Goal: Transaction & Acquisition: Purchase product/service

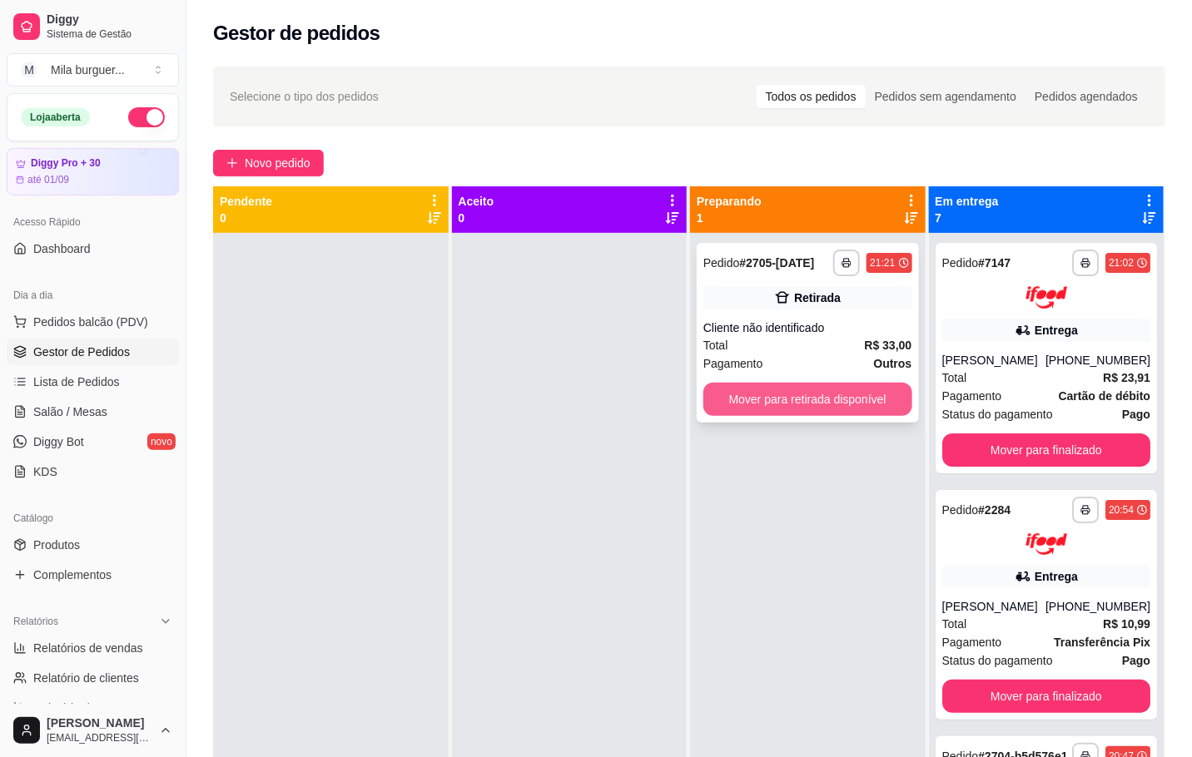
click at [807, 395] on button "Mover para retirada disponível" at bounding box center [807, 399] width 209 height 33
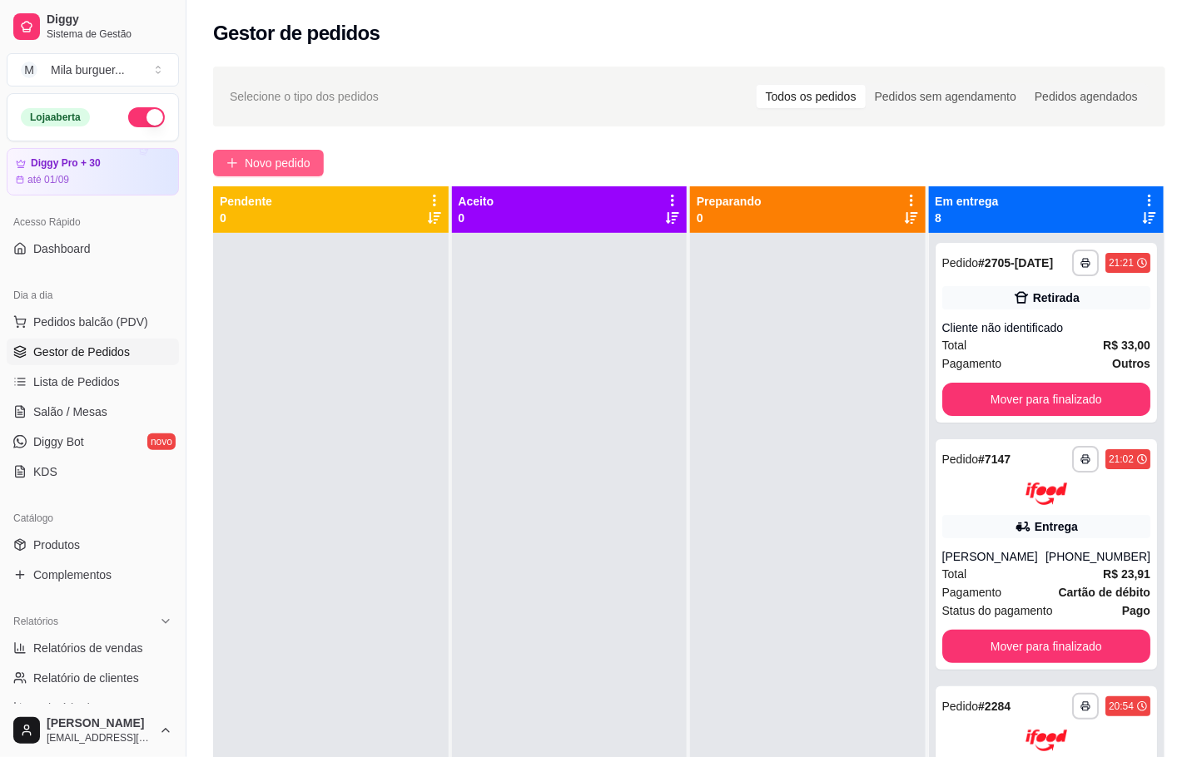
click at [300, 166] on span "Novo pedido" at bounding box center [278, 163] width 66 height 18
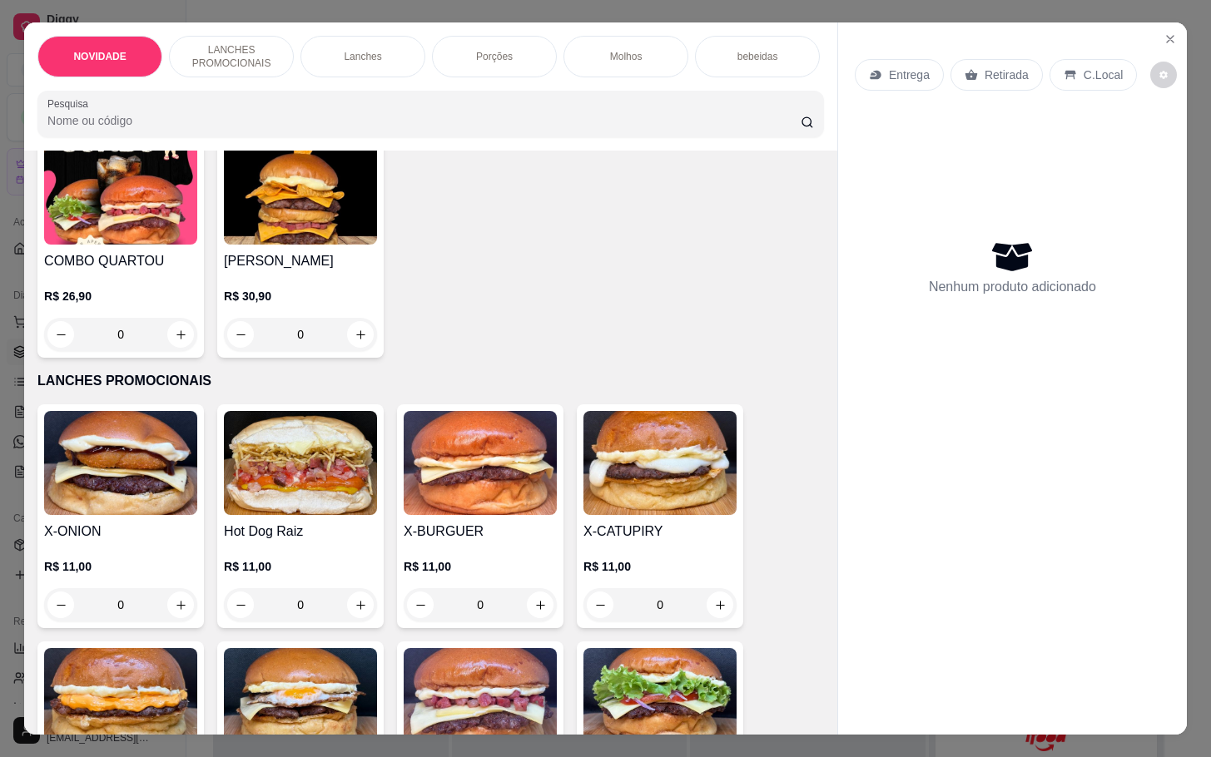
scroll to position [375, 0]
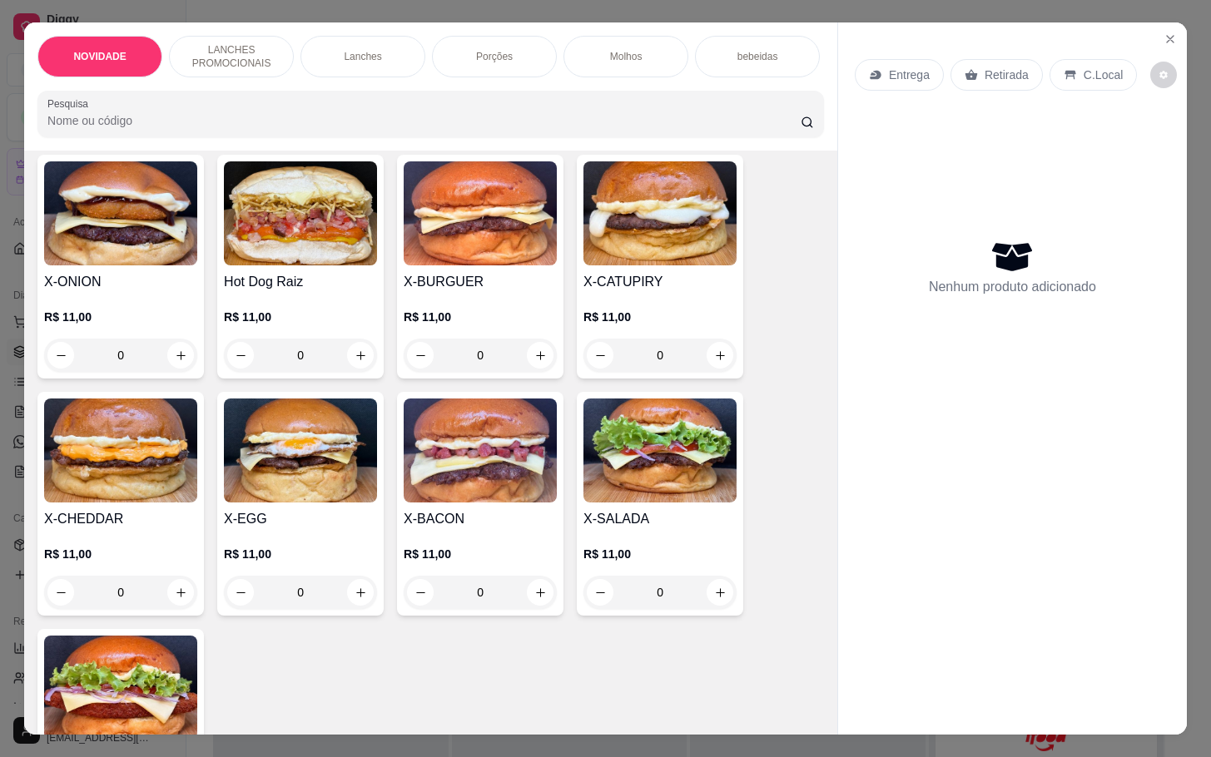
click at [539, 609] on div "0" at bounding box center [480, 592] width 153 height 33
click at [525, 598] on div "0" at bounding box center [480, 592] width 153 height 33
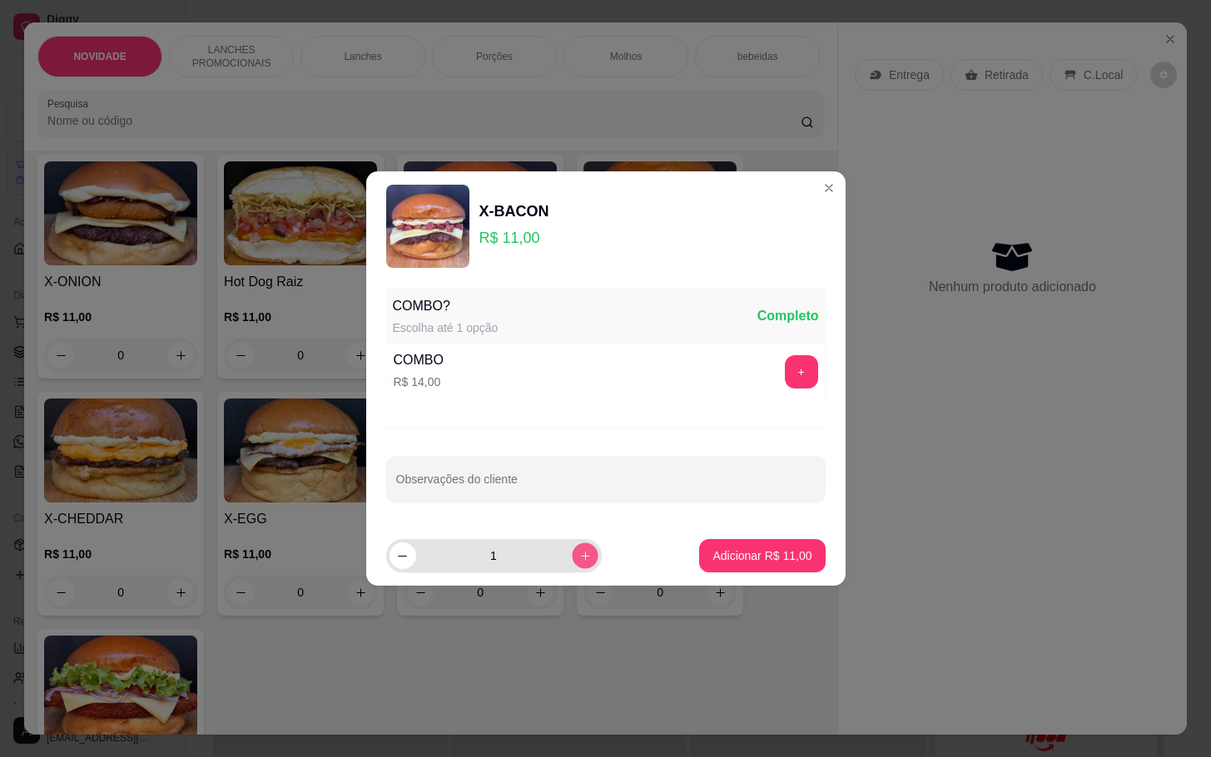
click at [572, 558] on button "increase-product-quantity" at bounding box center [585, 556] width 26 height 26
type input "2"
click at [713, 553] on p "Adicionar R$ 22,00" at bounding box center [762, 556] width 99 height 17
type input "2"
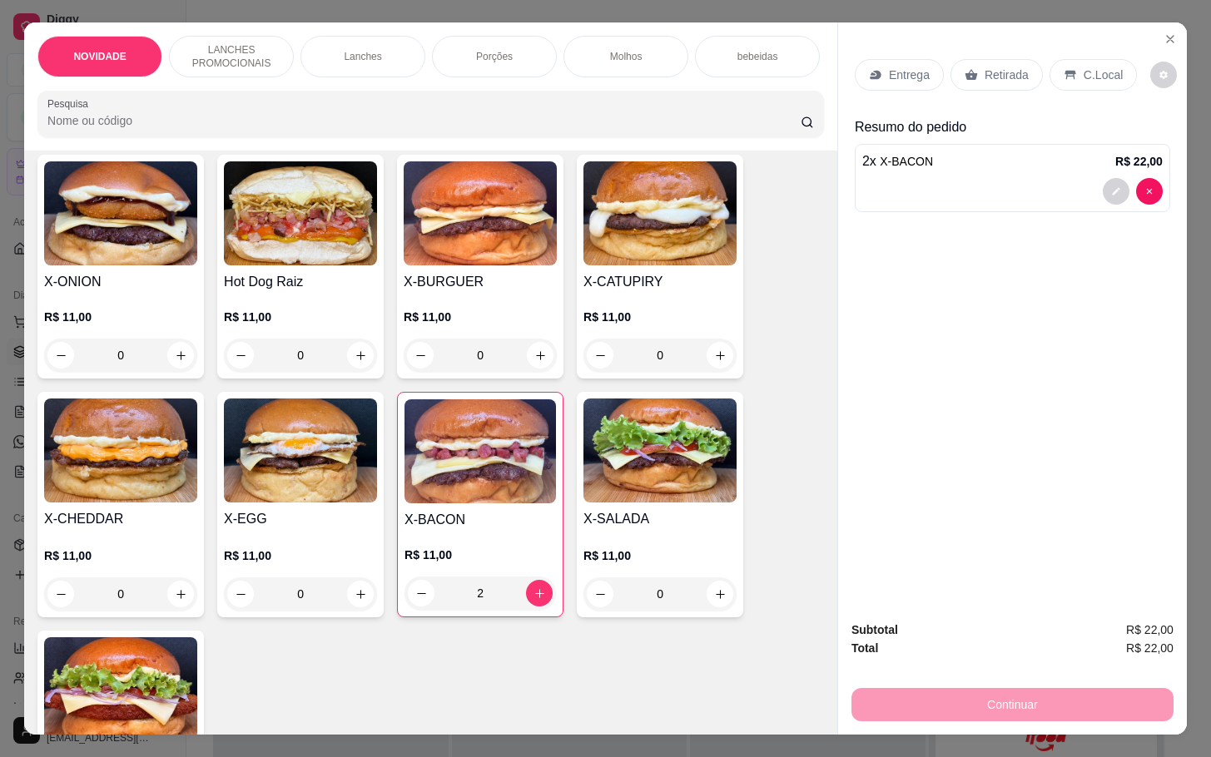
scroll to position [0, 0]
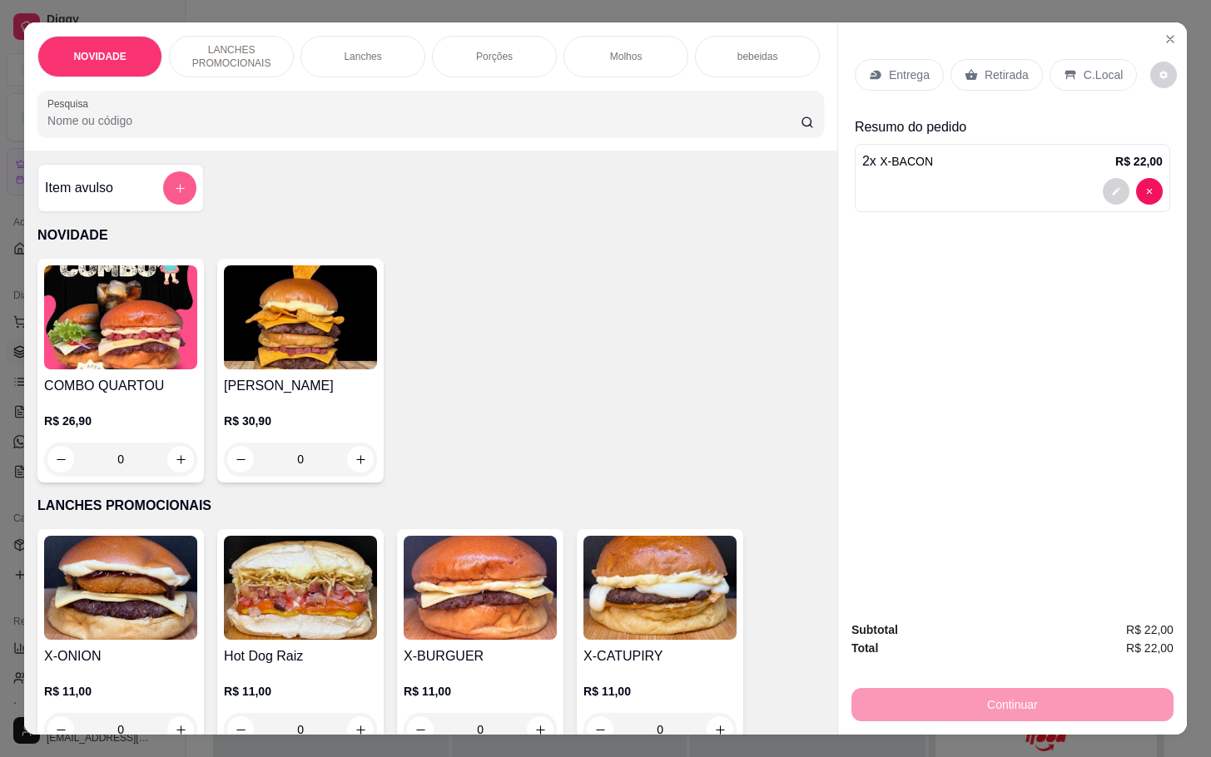
click at [174, 195] on icon "add-separate-item" at bounding box center [180, 188] width 12 height 12
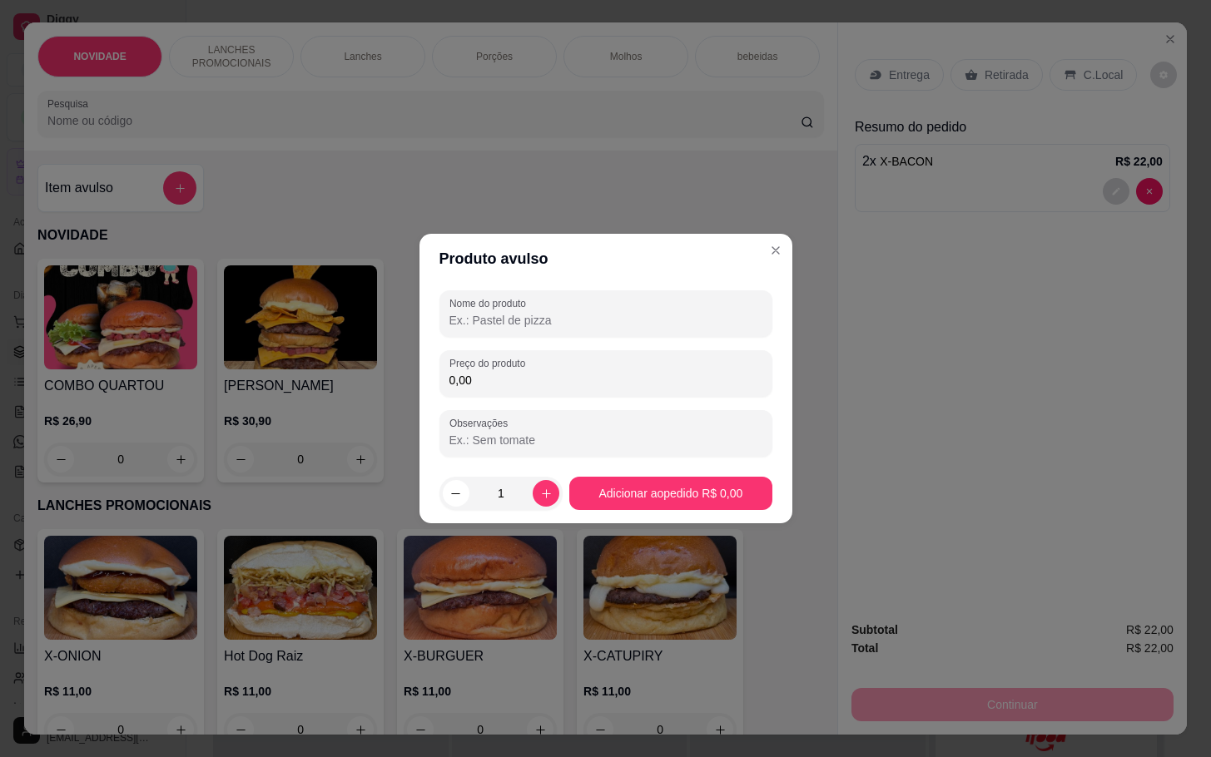
click at [577, 312] on input "Nome do produto" at bounding box center [605, 320] width 313 height 17
type input "ls"
click at [532, 382] on input "0,00" at bounding box center [605, 380] width 313 height 17
type input "0,00"
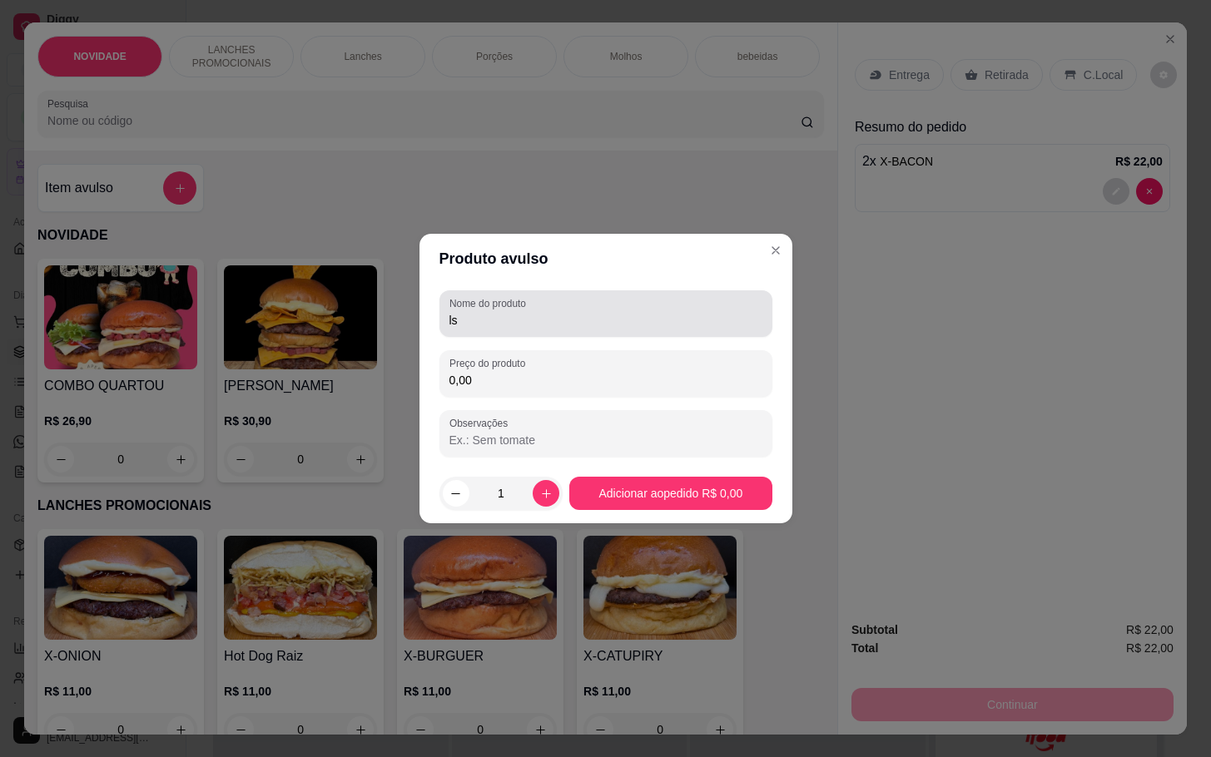
click at [550, 313] on input "ls" at bounding box center [605, 320] width 313 height 17
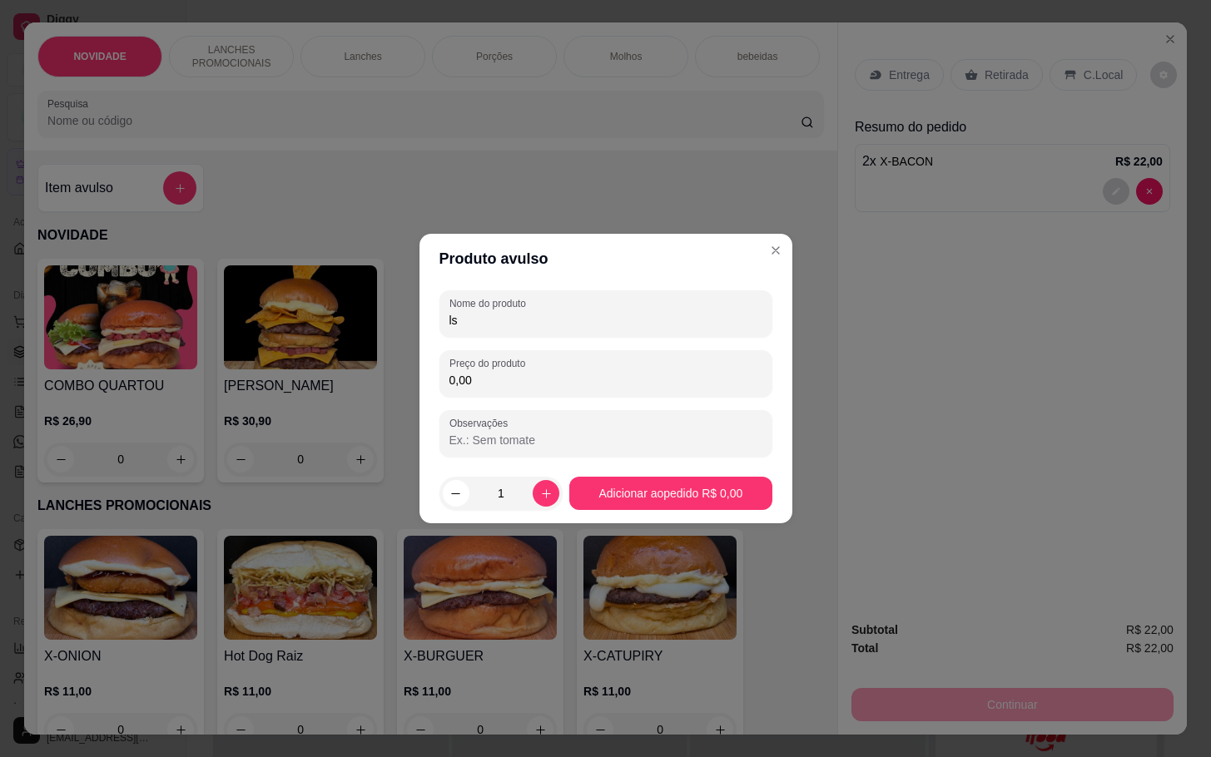
type input "l"
click at [550, 313] on input "l" at bounding box center [605, 320] width 313 height 17
type input "ks"
click at [590, 367] on div "0,00" at bounding box center [605, 373] width 313 height 33
type input "5,00"
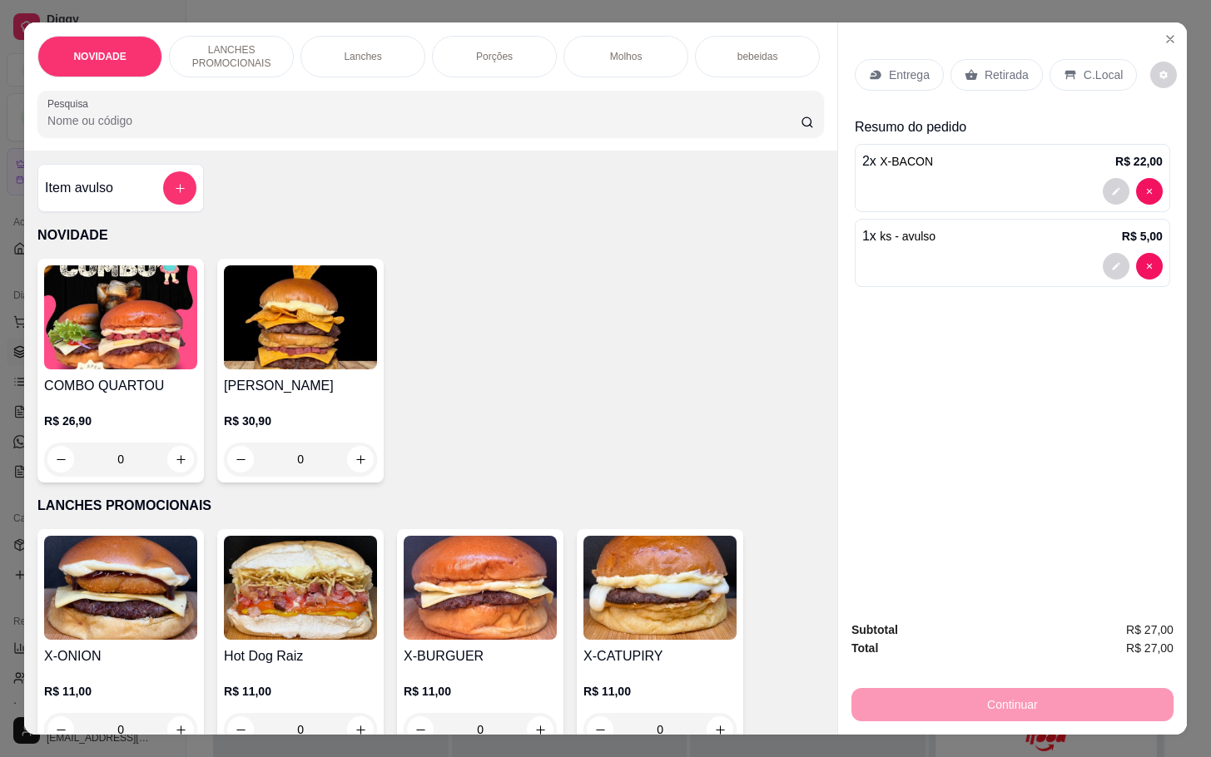
click at [1087, 67] on p "C.Local" at bounding box center [1103, 75] width 39 height 17
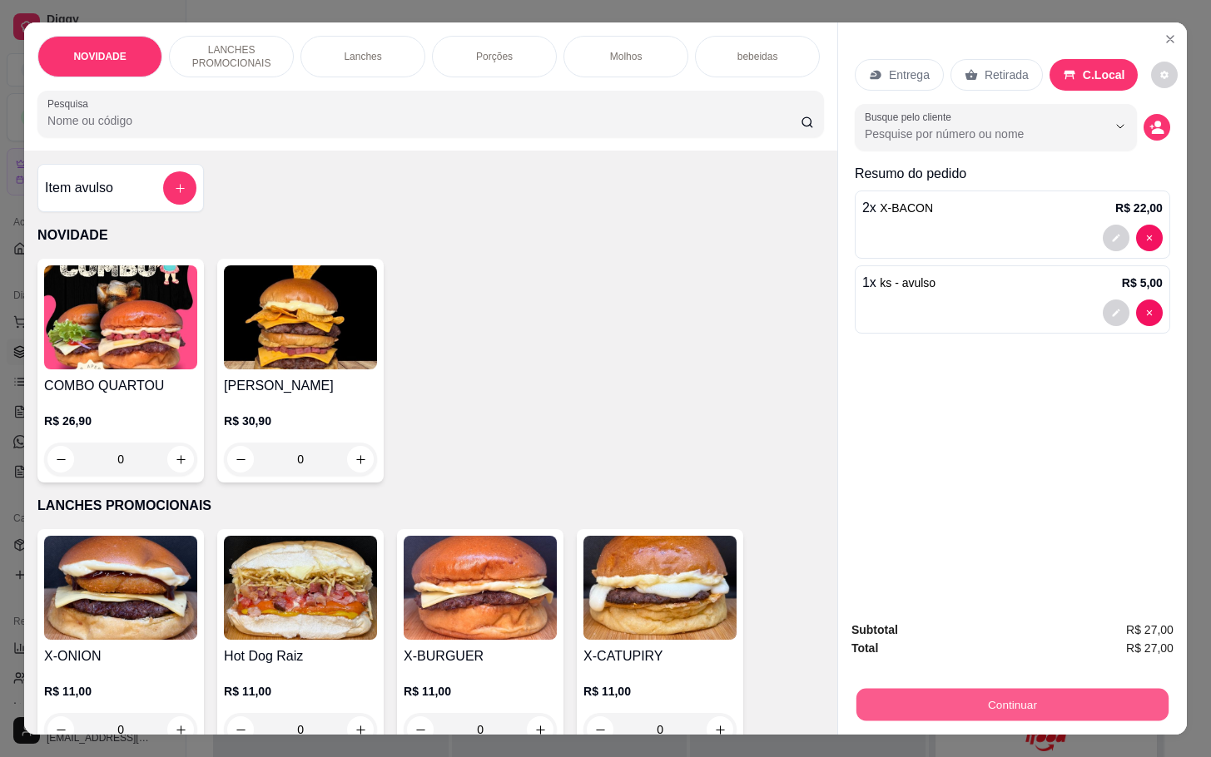
click at [1006, 705] on button "Continuar" at bounding box center [1013, 704] width 312 height 32
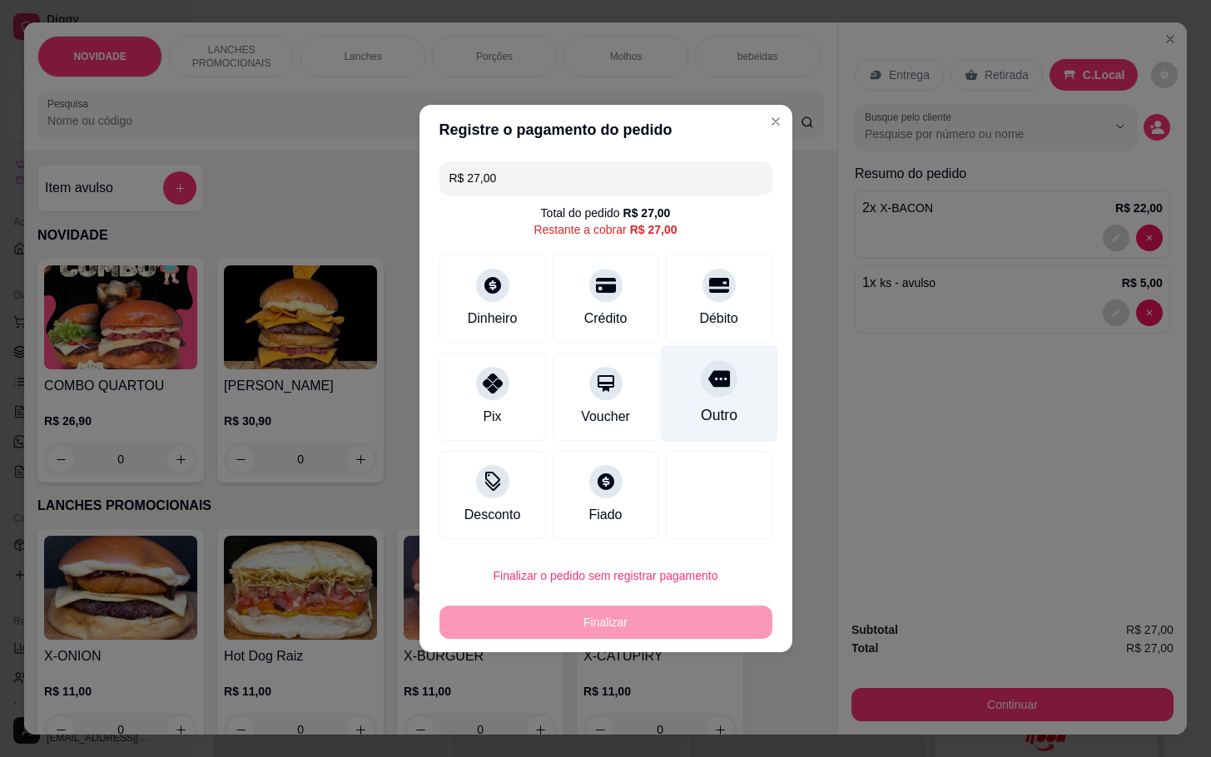
click at [718, 397] on div "Outro" at bounding box center [718, 393] width 117 height 97
type input "R$ 0,00"
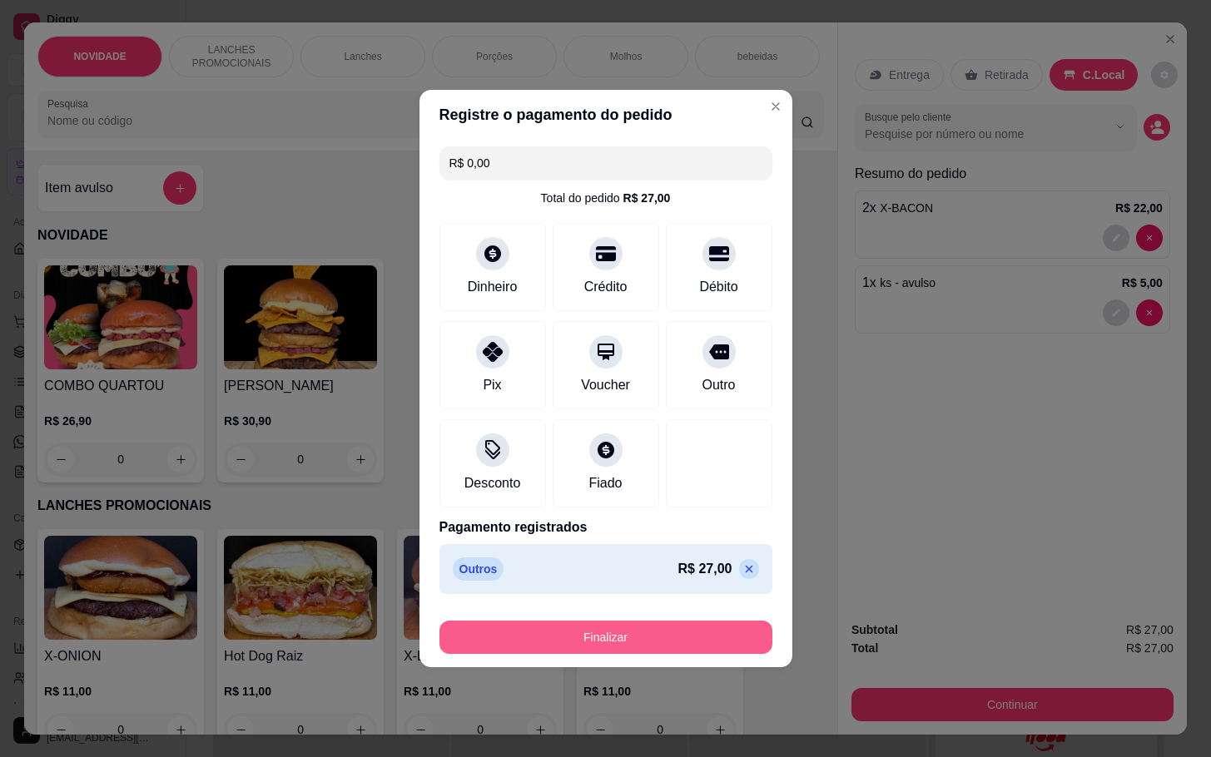
click at [622, 640] on button "Finalizar" at bounding box center [605, 637] width 333 height 33
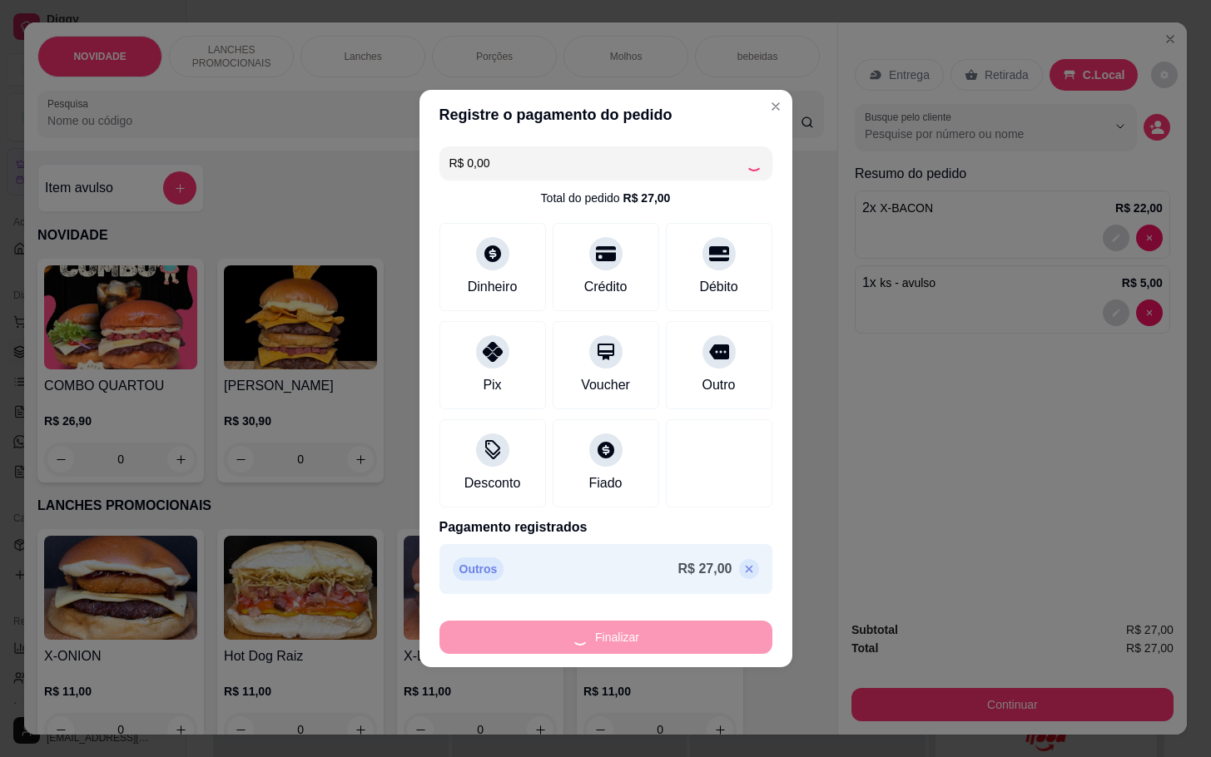
type input "0"
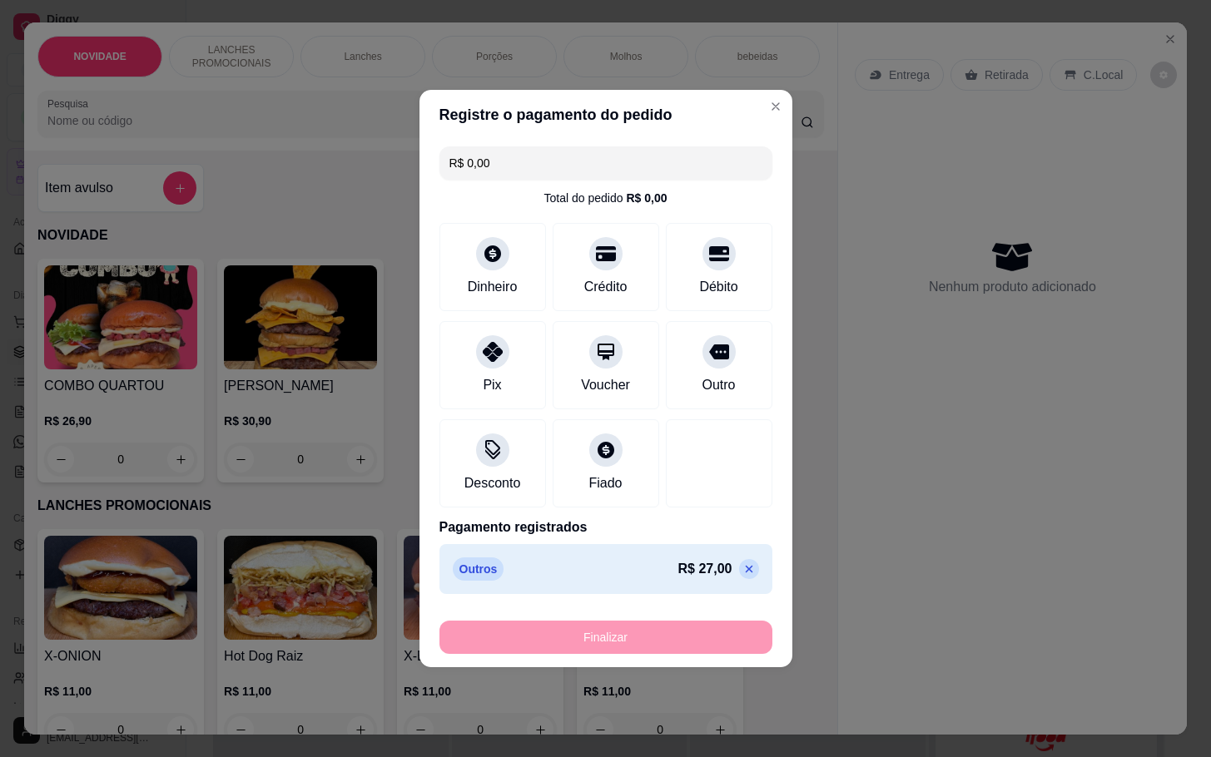
type input "-R$ 27,00"
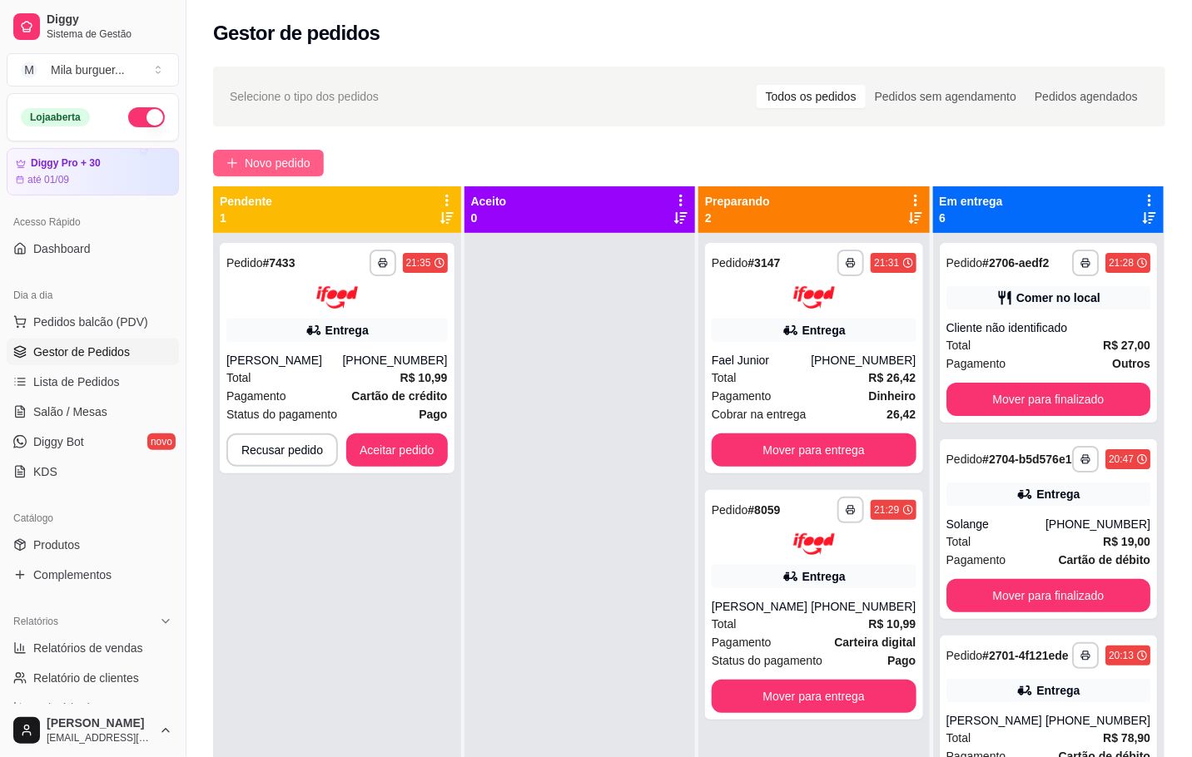
click at [292, 151] on button "Novo pedido" at bounding box center [268, 163] width 111 height 27
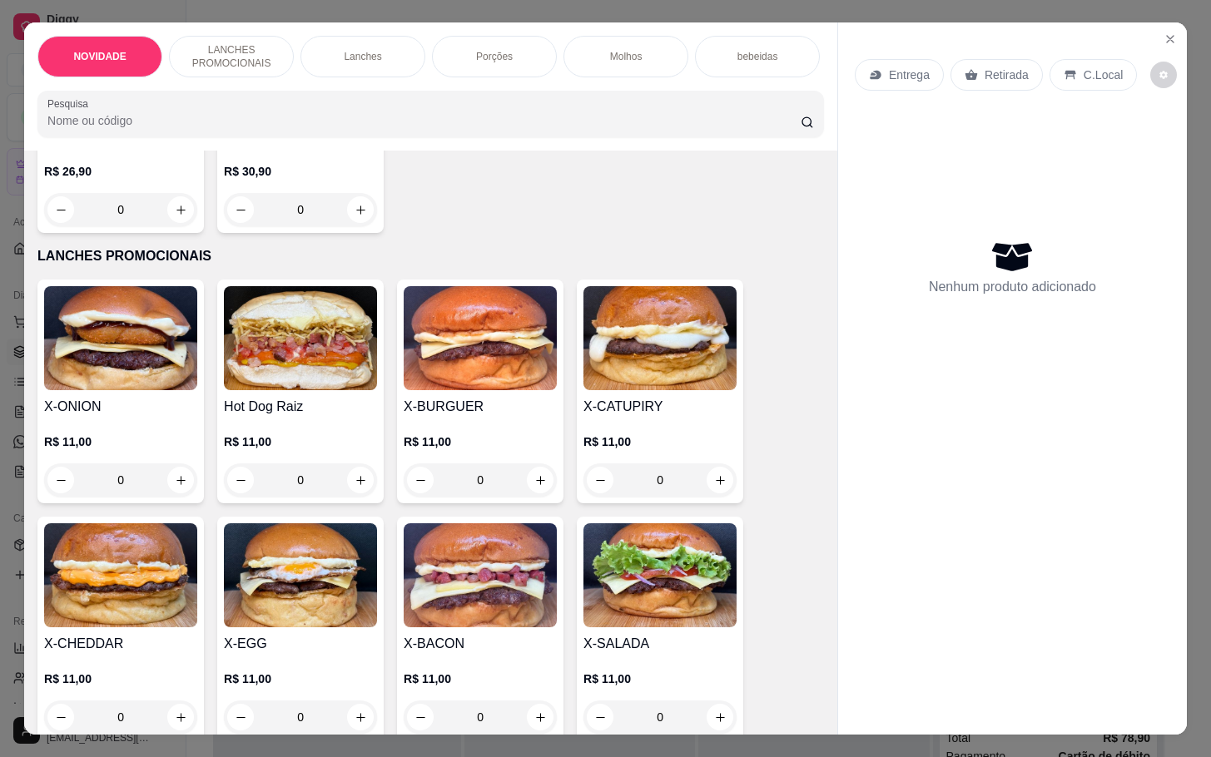
scroll to position [375, 0]
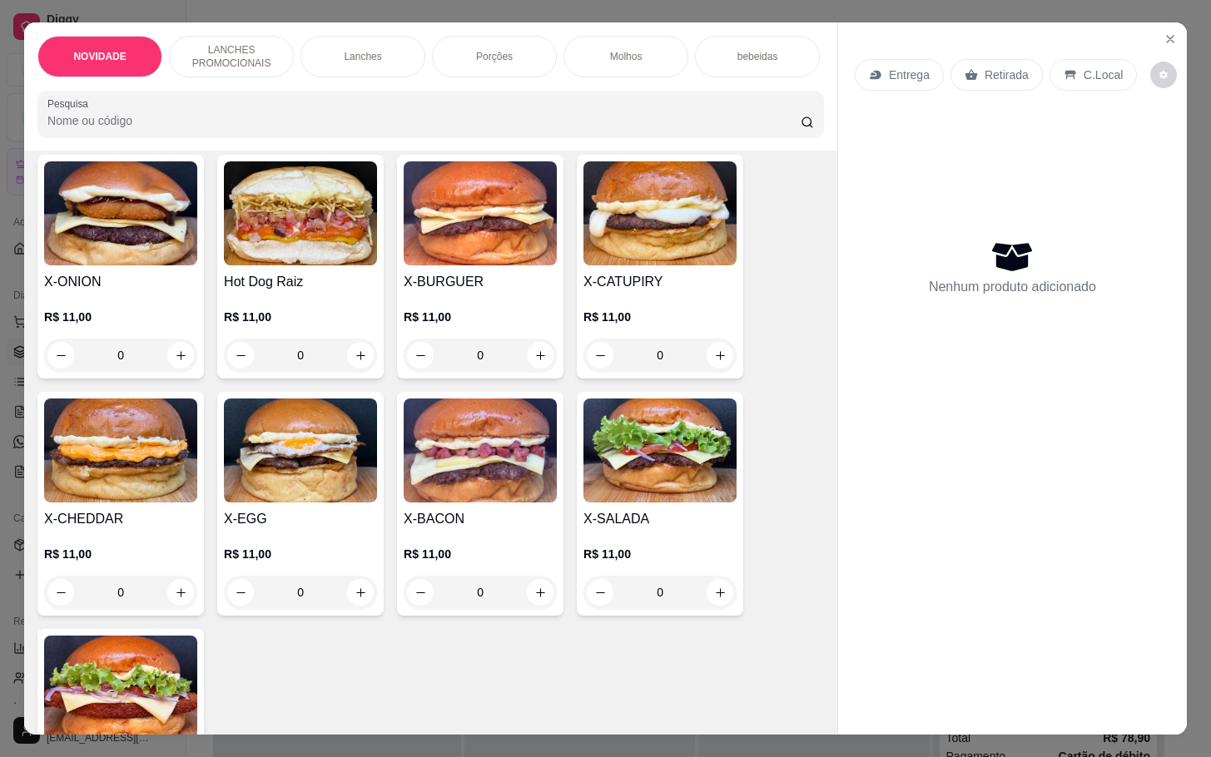
click at [529, 609] on div "0" at bounding box center [480, 592] width 153 height 33
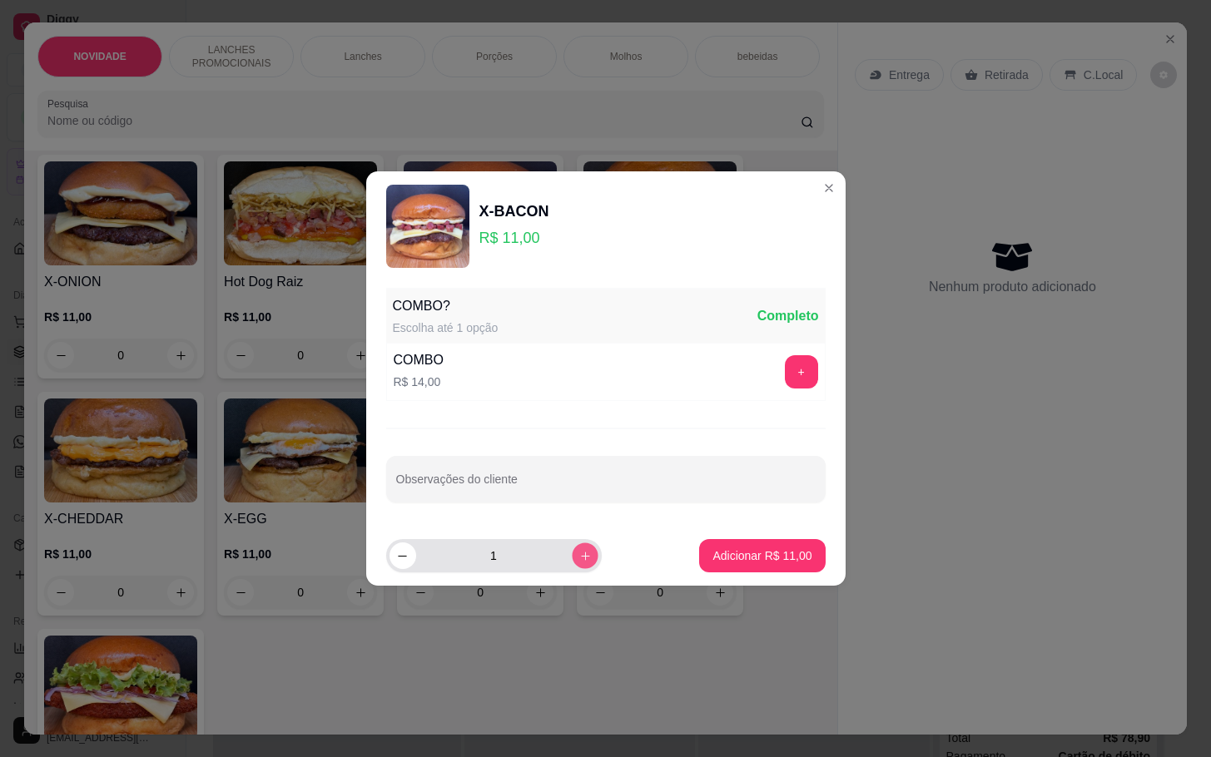
click at [578, 565] on button "increase-product-quantity" at bounding box center [585, 556] width 26 height 26
click at [577, 565] on button "increase-product-quantity" at bounding box center [585, 556] width 27 height 27
type input "4"
click at [747, 572] on button "Adicionar R$ 44,00" at bounding box center [763, 556] width 122 height 32
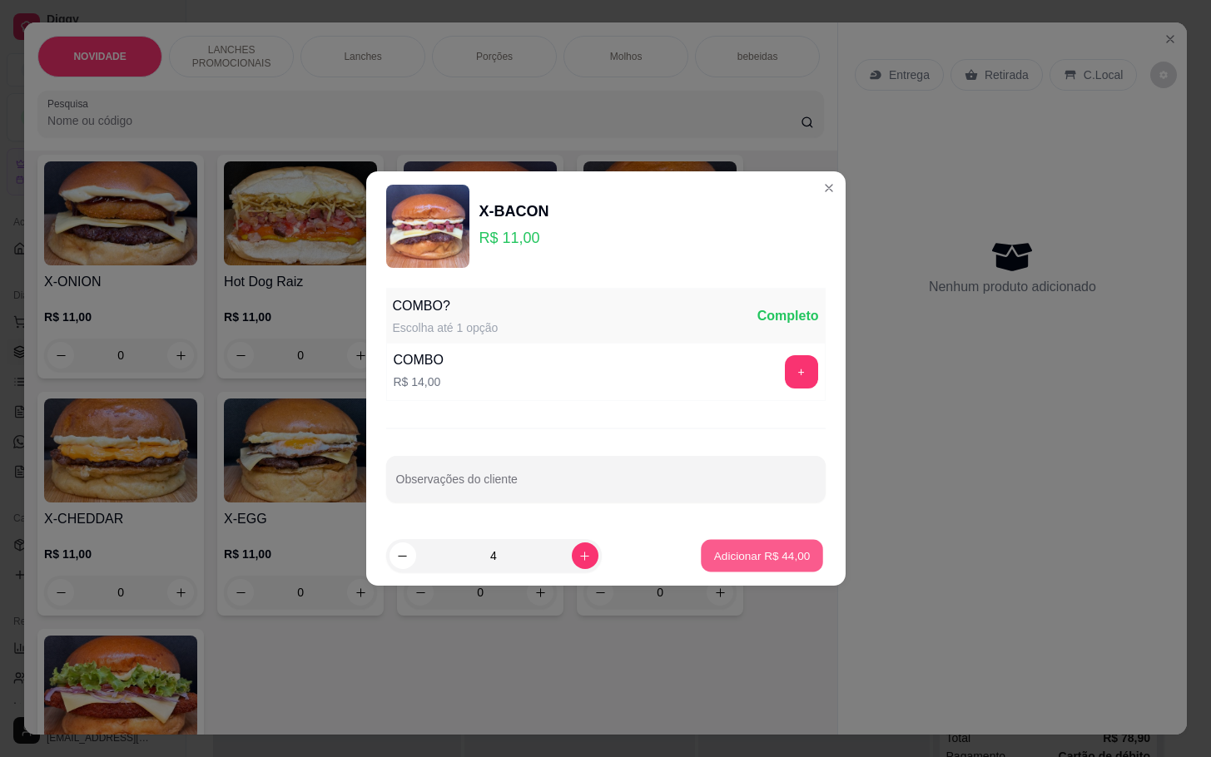
type input "4"
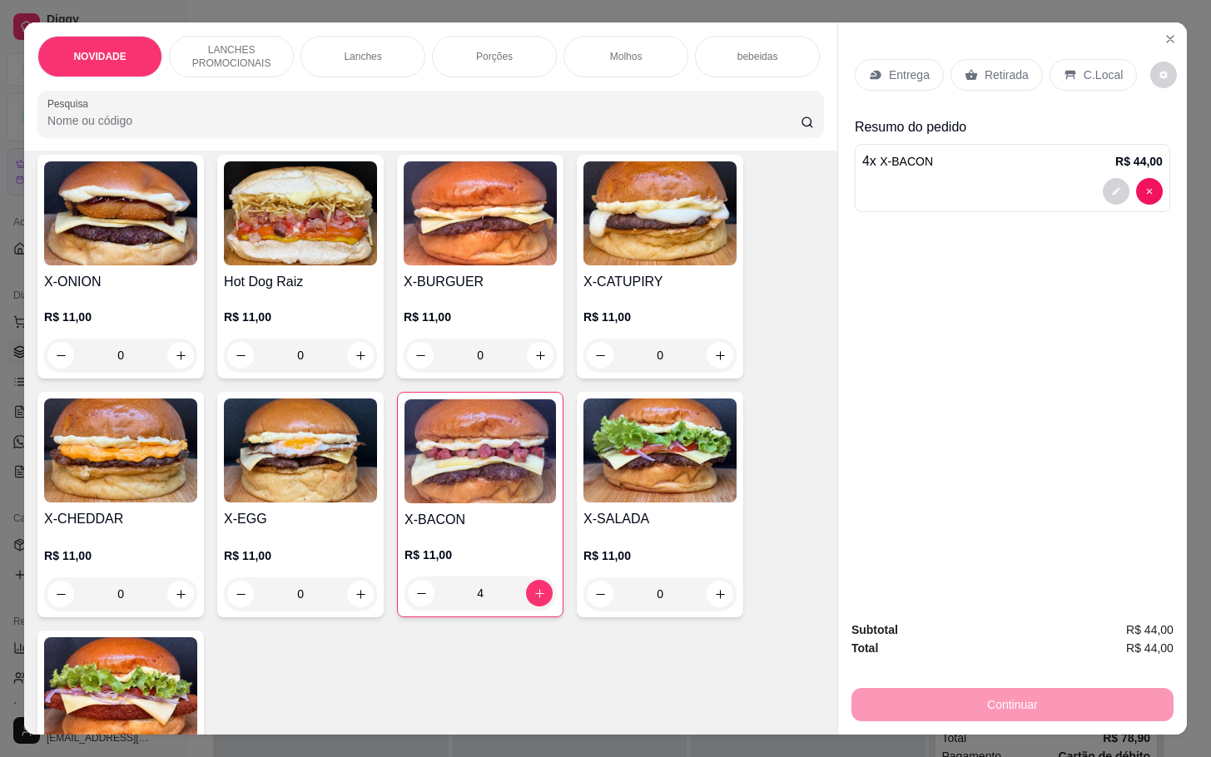
click at [1001, 76] on div "Retirada" at bounding box center [997, 75] width 92 height 32
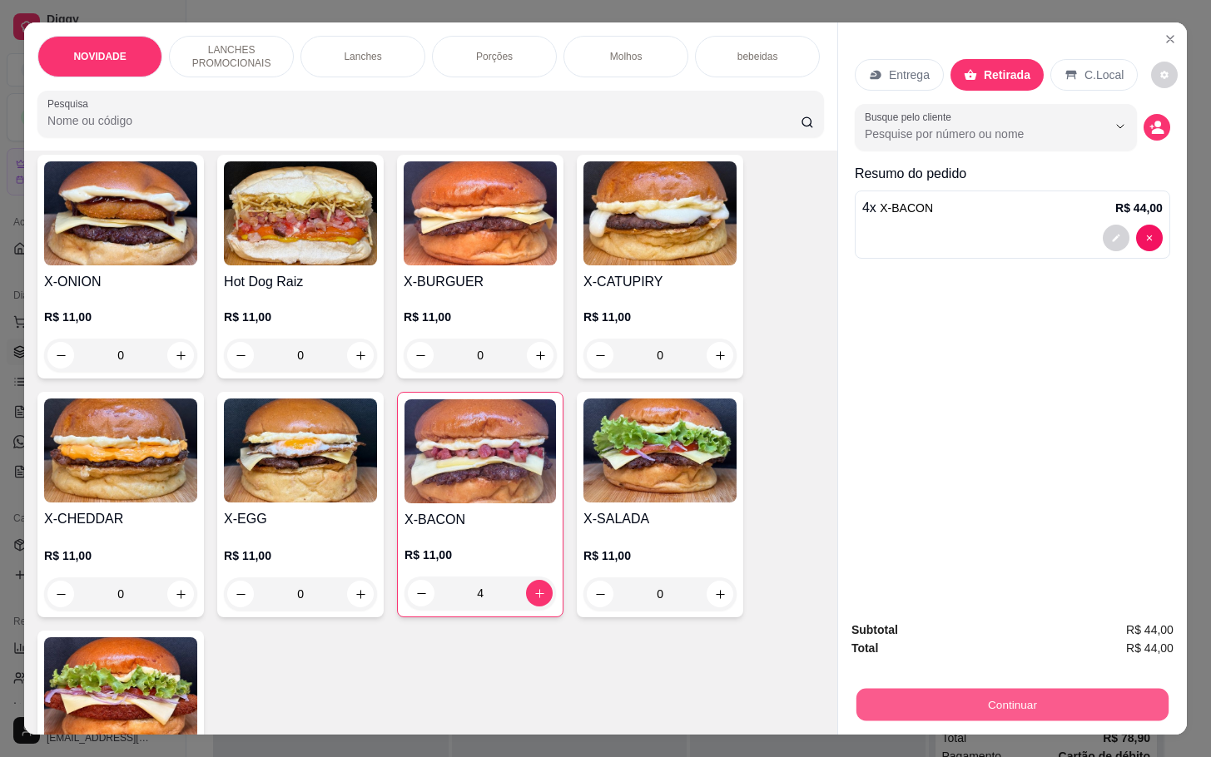
click at [904, 700] on button "Continuar" at bounding box center [1013, 704] width 312 height 32
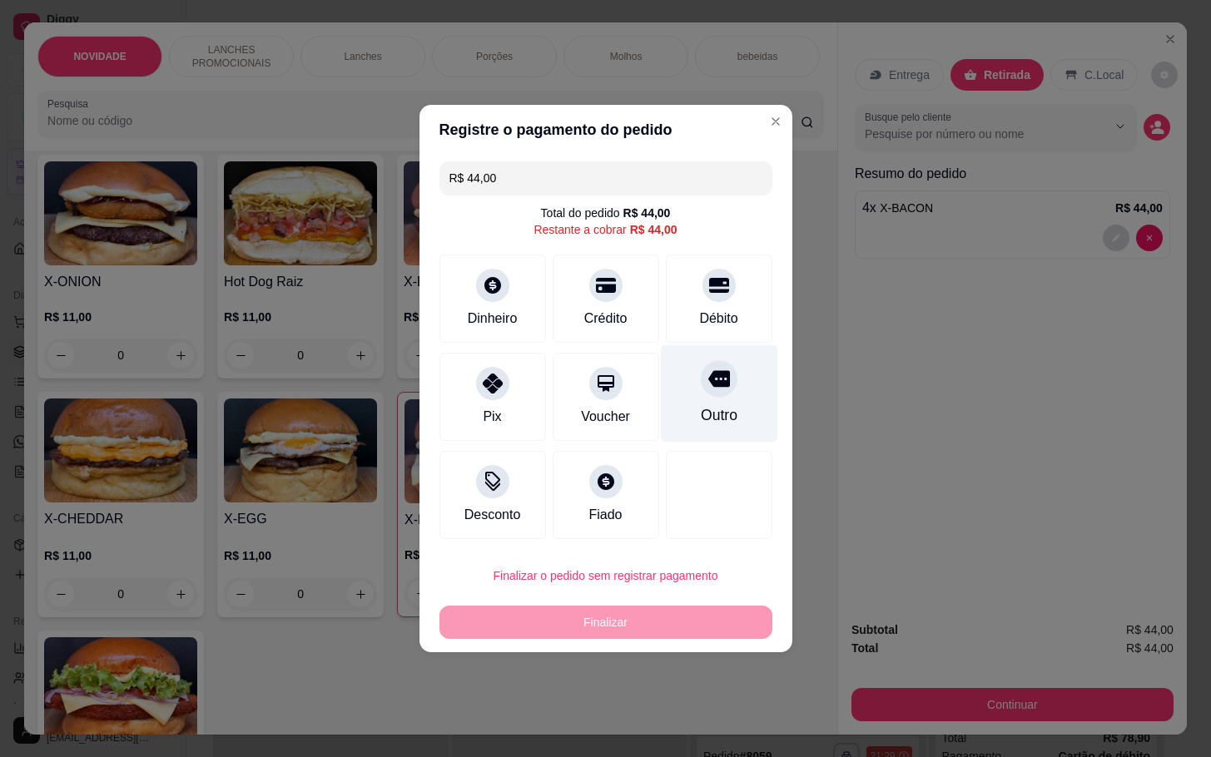
click at [727, 390] on div "Outro" at bounding box center [718, 393] width 117 height 97
type input "R$ 0,00"
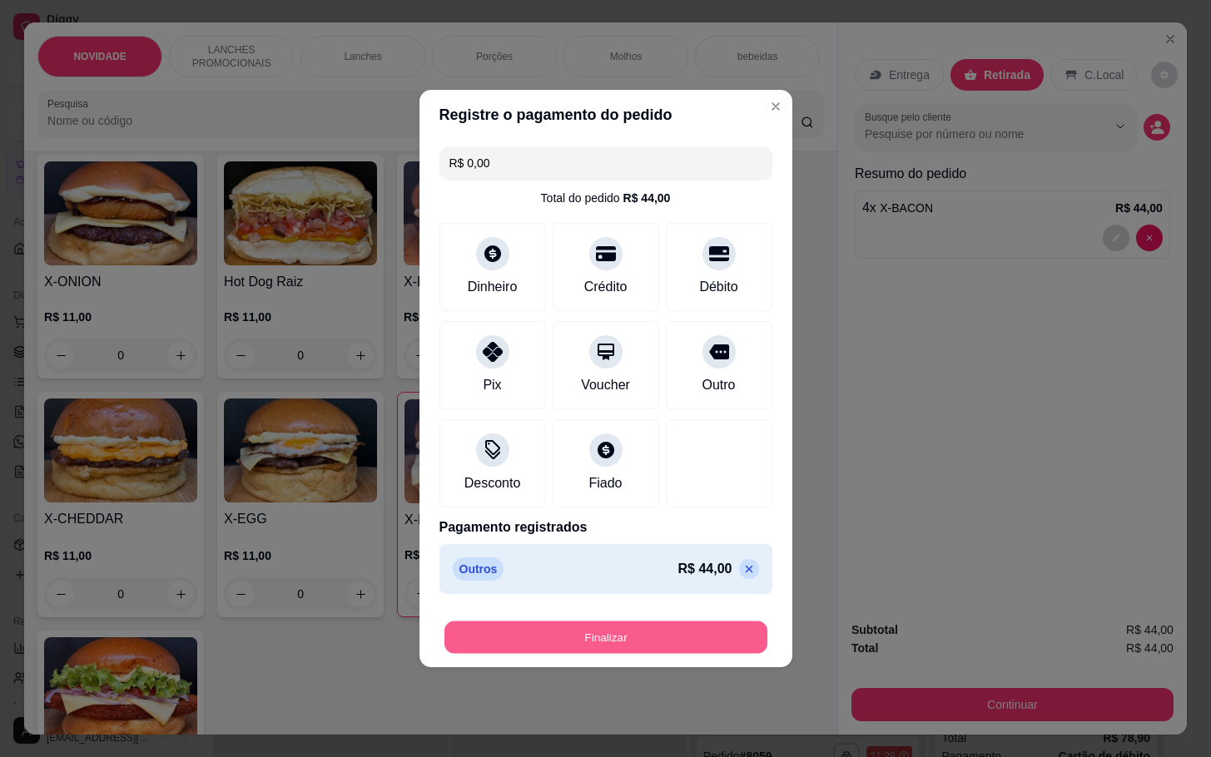
click at [603, 623] on button "Finalizar" at bounding box center [605, 638] width 323 height 32
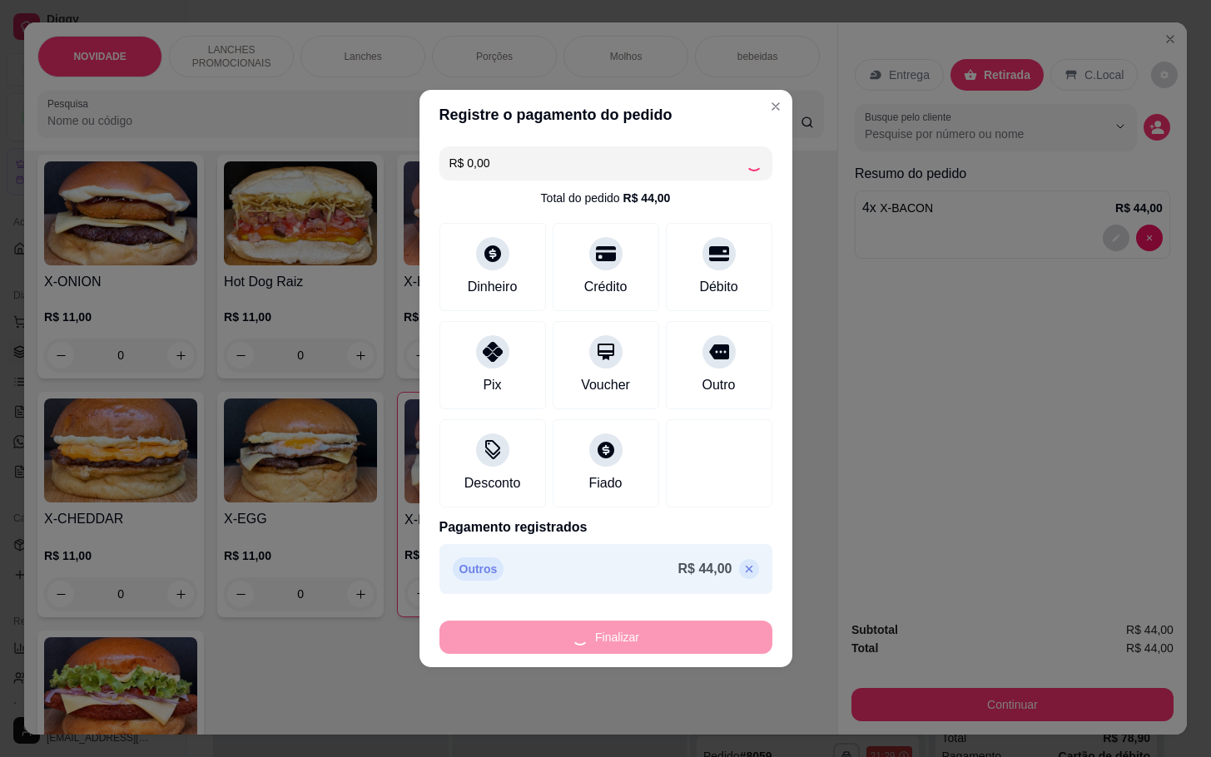
type input "0"
type input "-R$ 44,00"
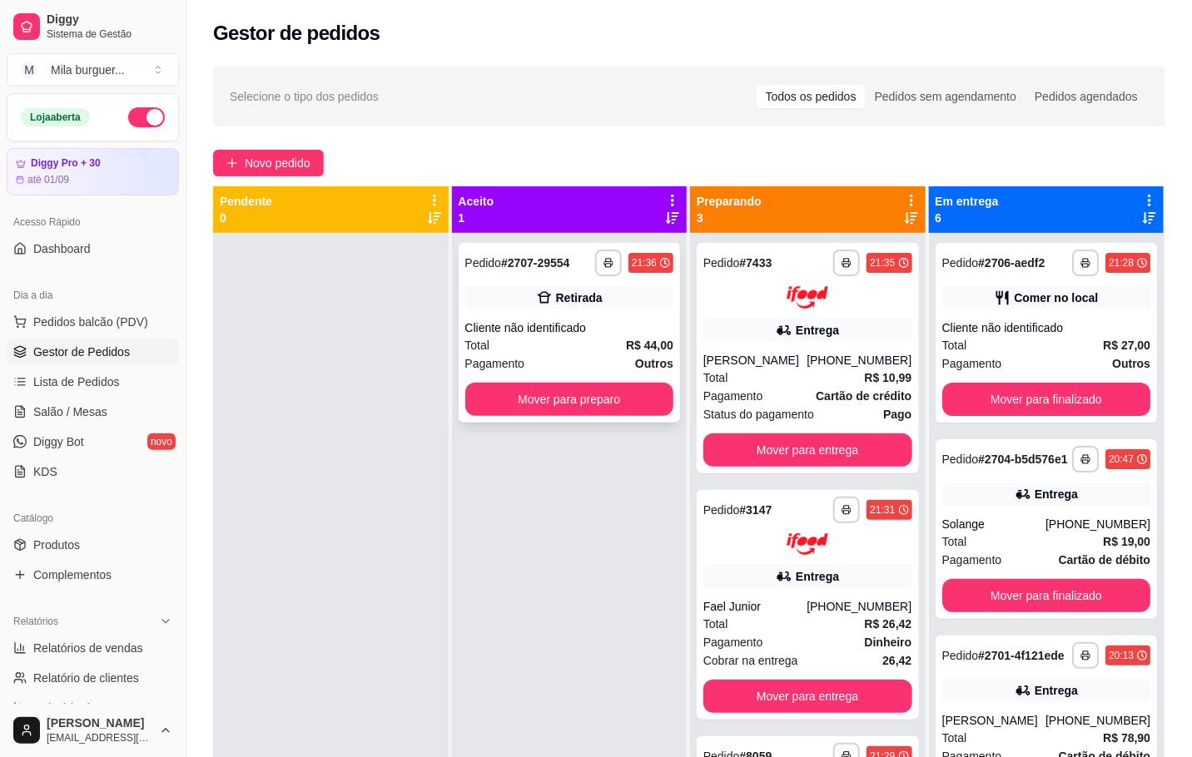
click at [578, 286] on div "Retirada" at bounding box center [569, 297] width 209 height 23
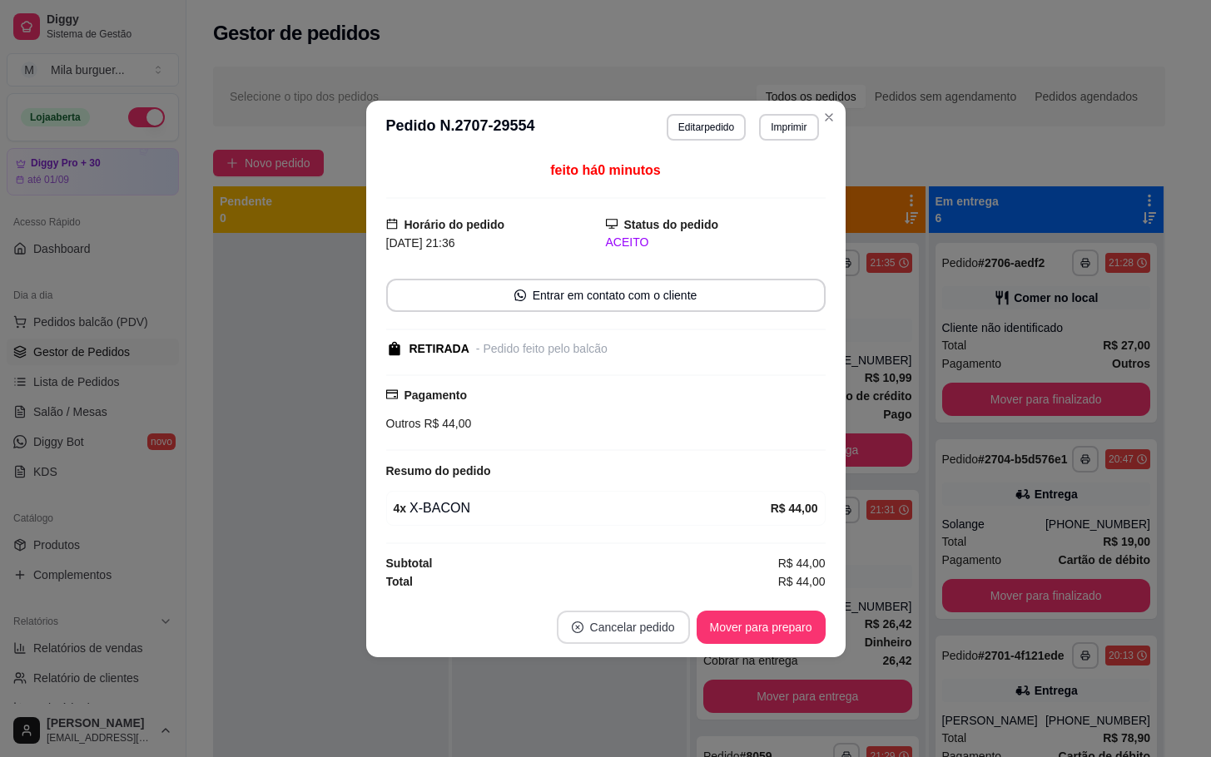
click at [612, 628] on button "Cancelar pedido" at bounding box center [623, 627] width 133 height 33
click at [457, 518] on div "4 x X-BACON" at bounding box center [582, 509] width 377 height 20
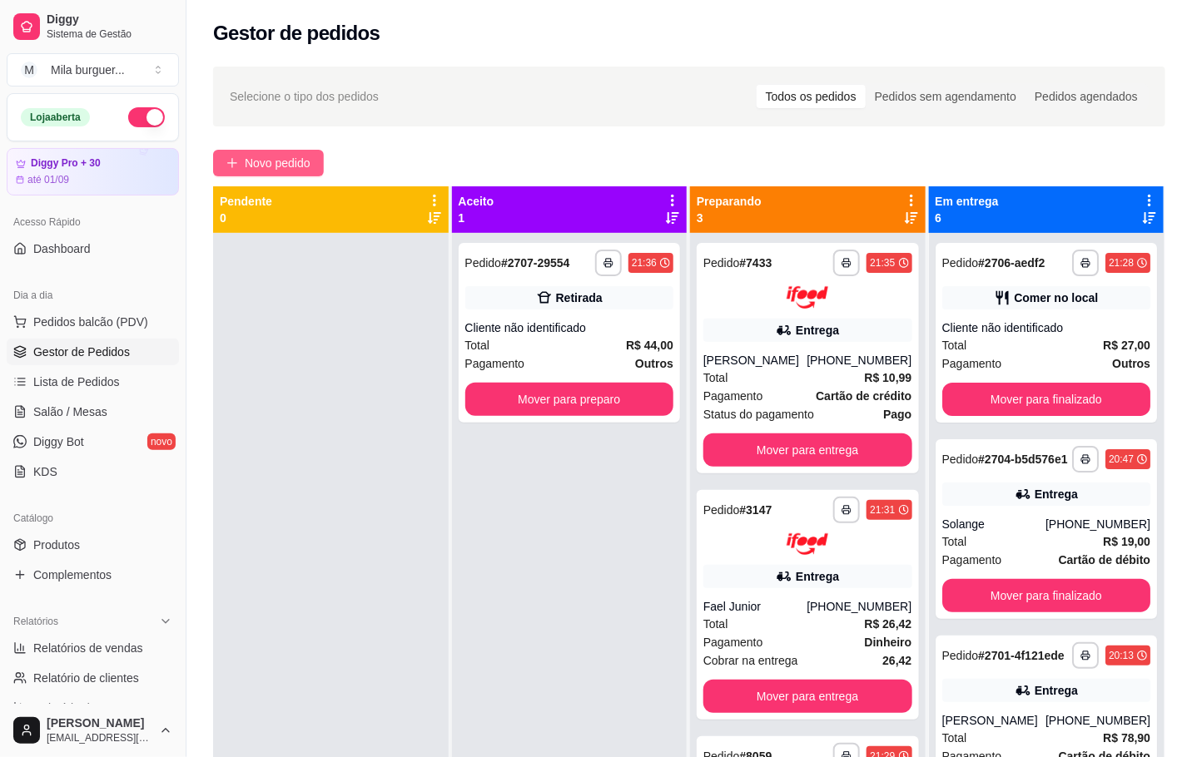
drag, startPoint x: 262, startPoint y: 166, endPoint x: 261, endPoint y: 175, distance: 9.3
click at [261, 175] on button "Novo pedido" at bounding box center [268, 163] width 111 height 27
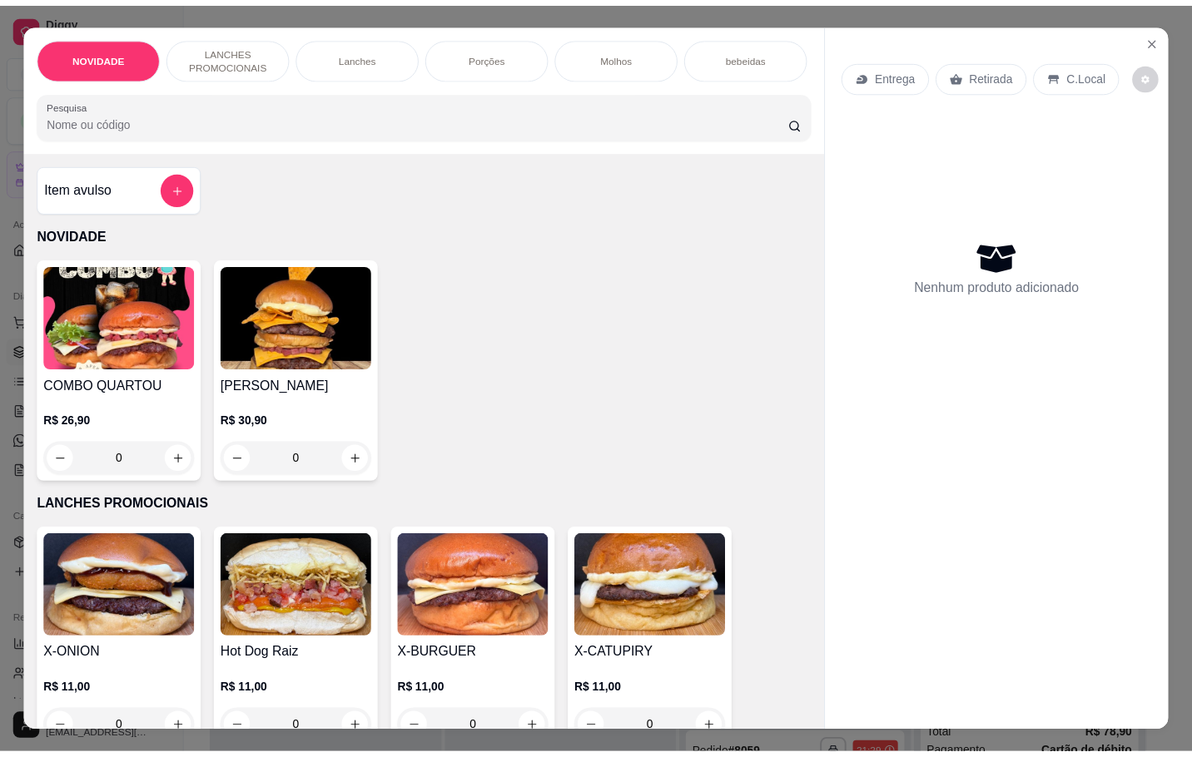
scroll to position [375, 0]
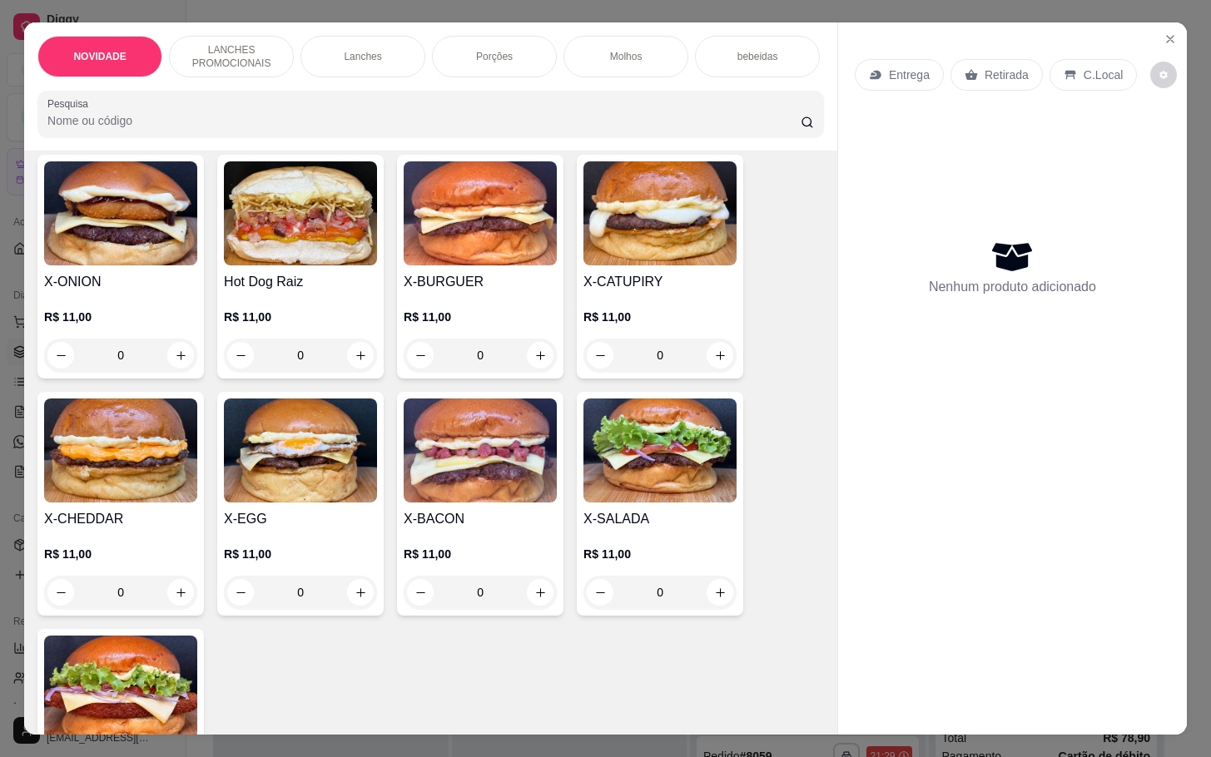
click at [537, 602] on div "0" at bounding box center [480, 592] width 153 height 33
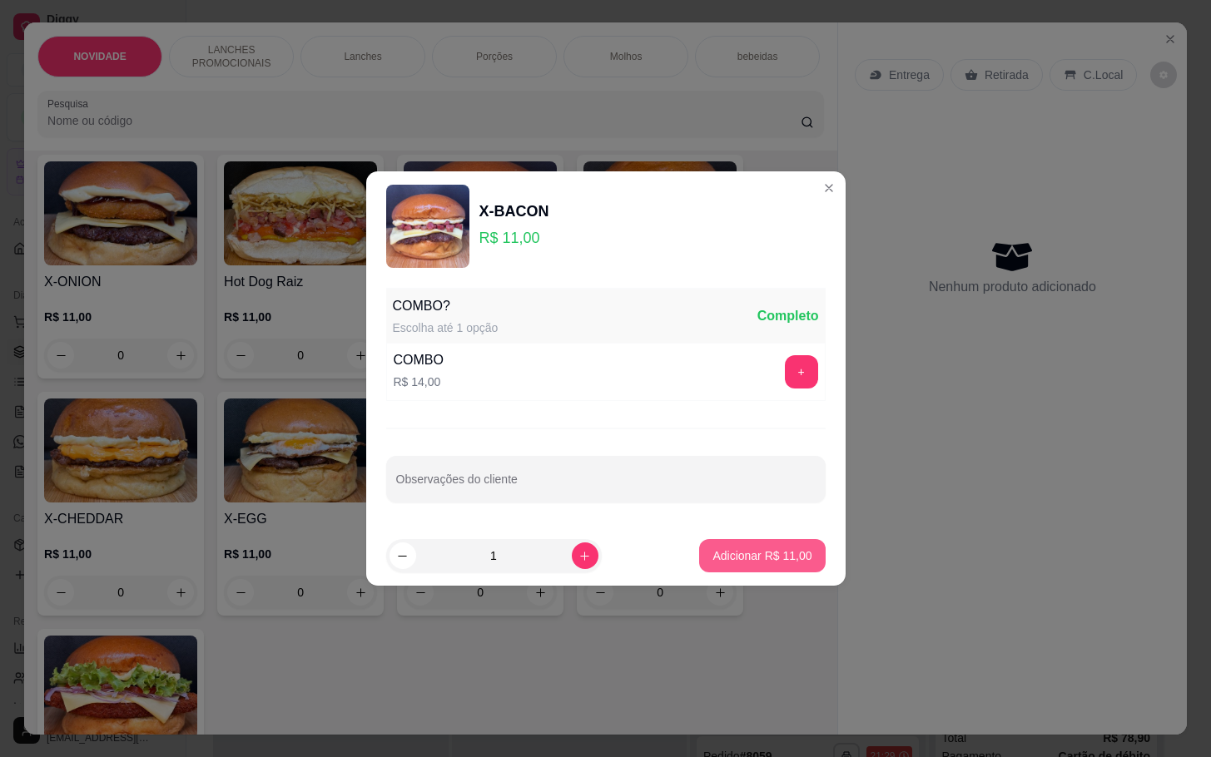
click at [737, 572] on button "Adicionar R$ 11,00" at bounding box center [762, 555] width 126 height 33
type input "1"
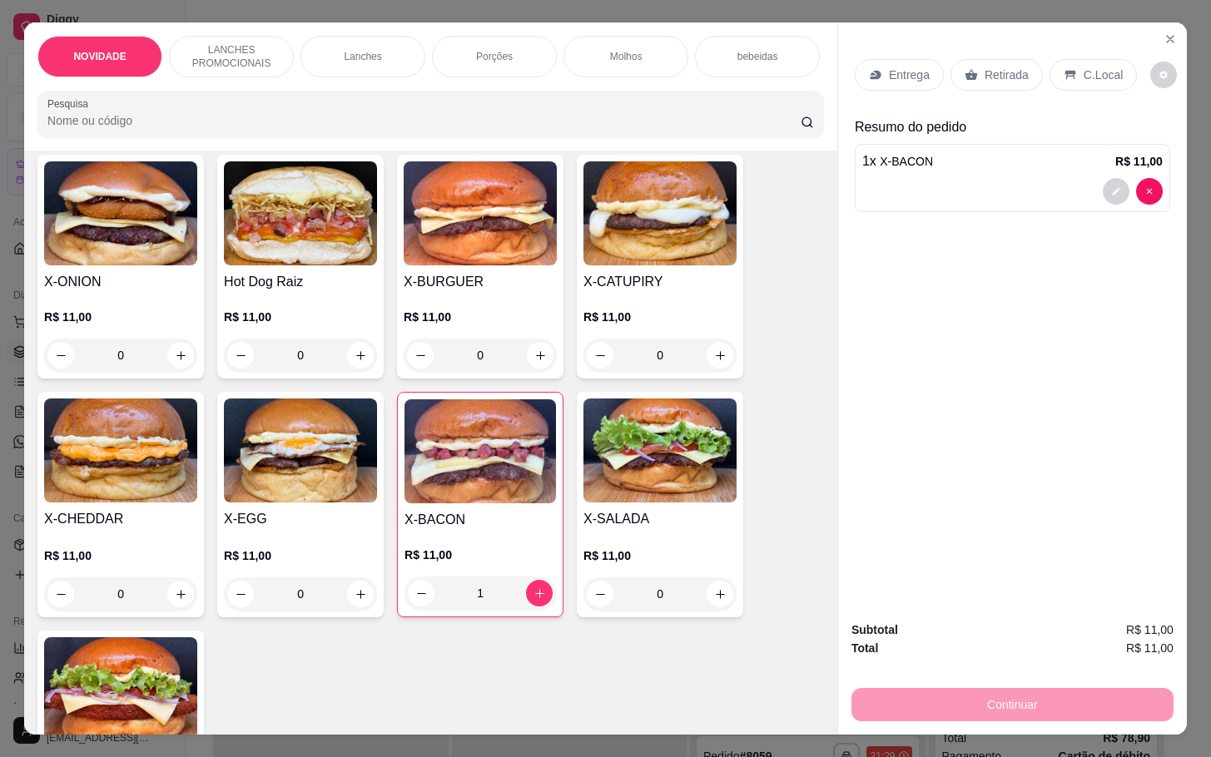
click at [1002, 67] on p "Retirada" at bounding box center [1007, 75] width 44 height 17
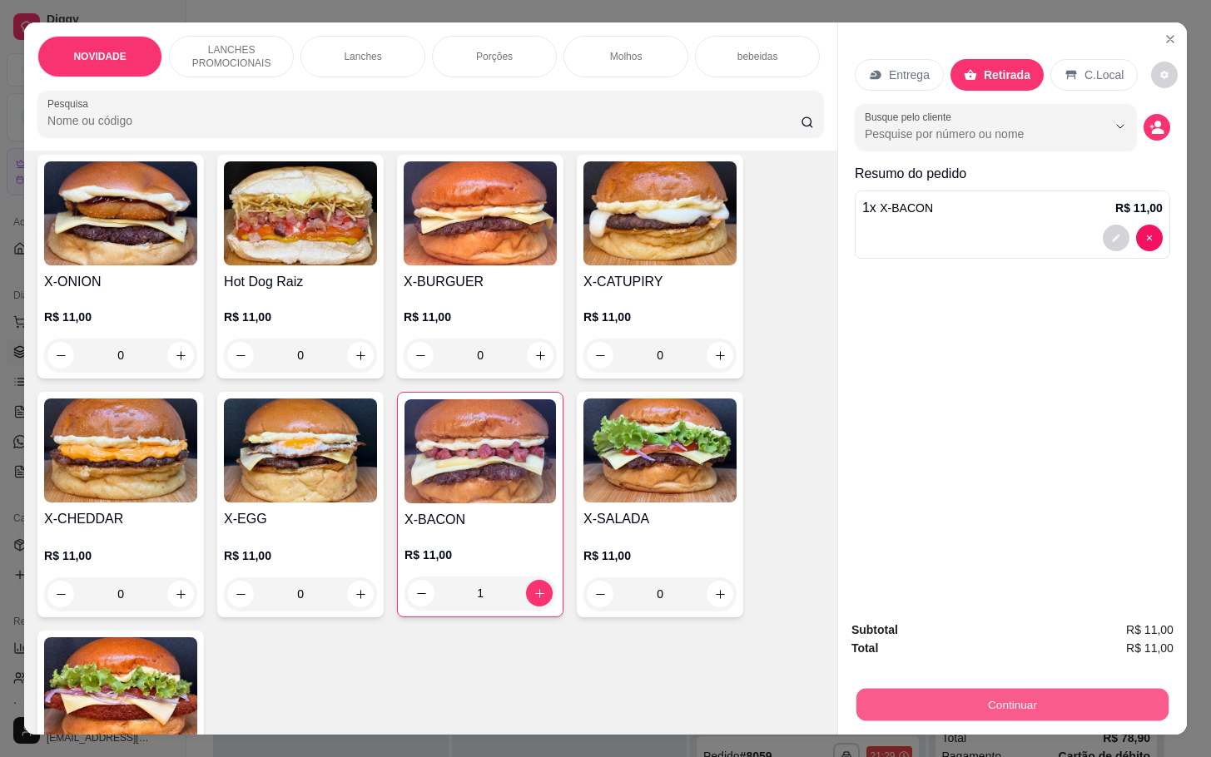
click at [942, 695] on button "Continuar" at bounding box center [1013, 704] width 312 height 32
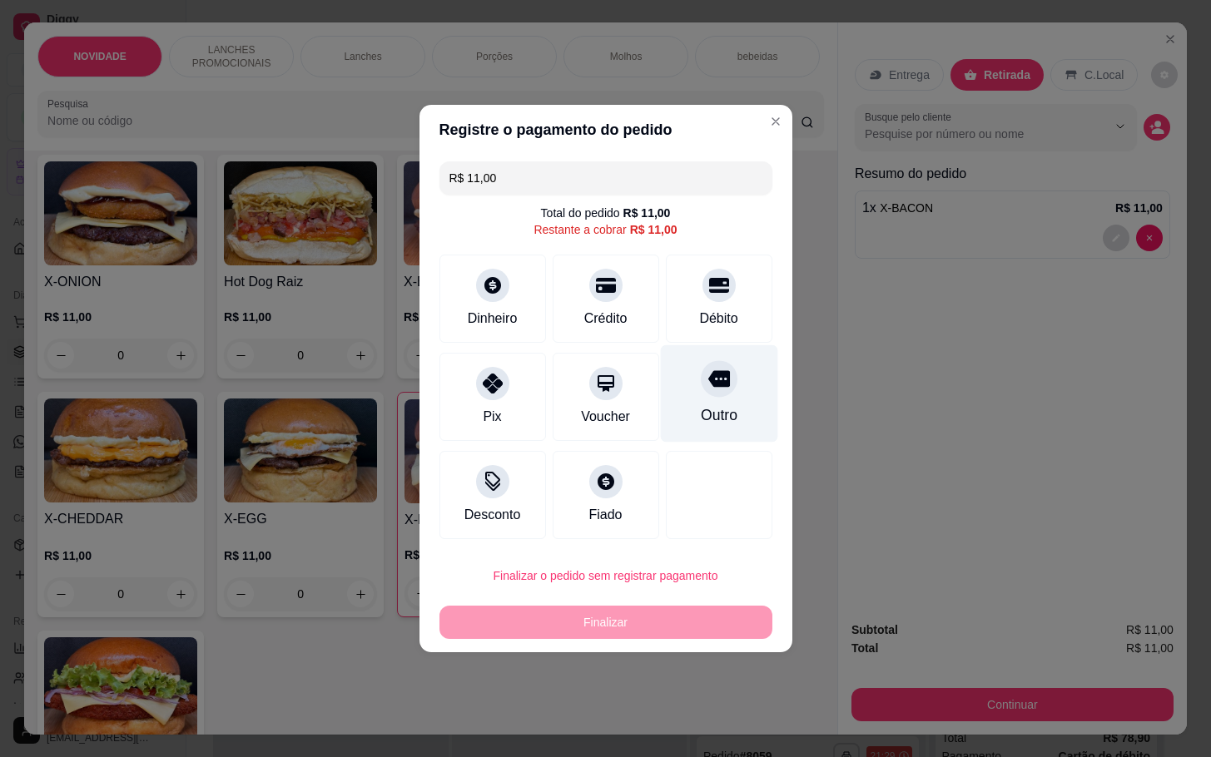
click at [739, 402] on div "Outro" at bounding box center [718, 393] width 117 height 97
type input "R$ 0,00"
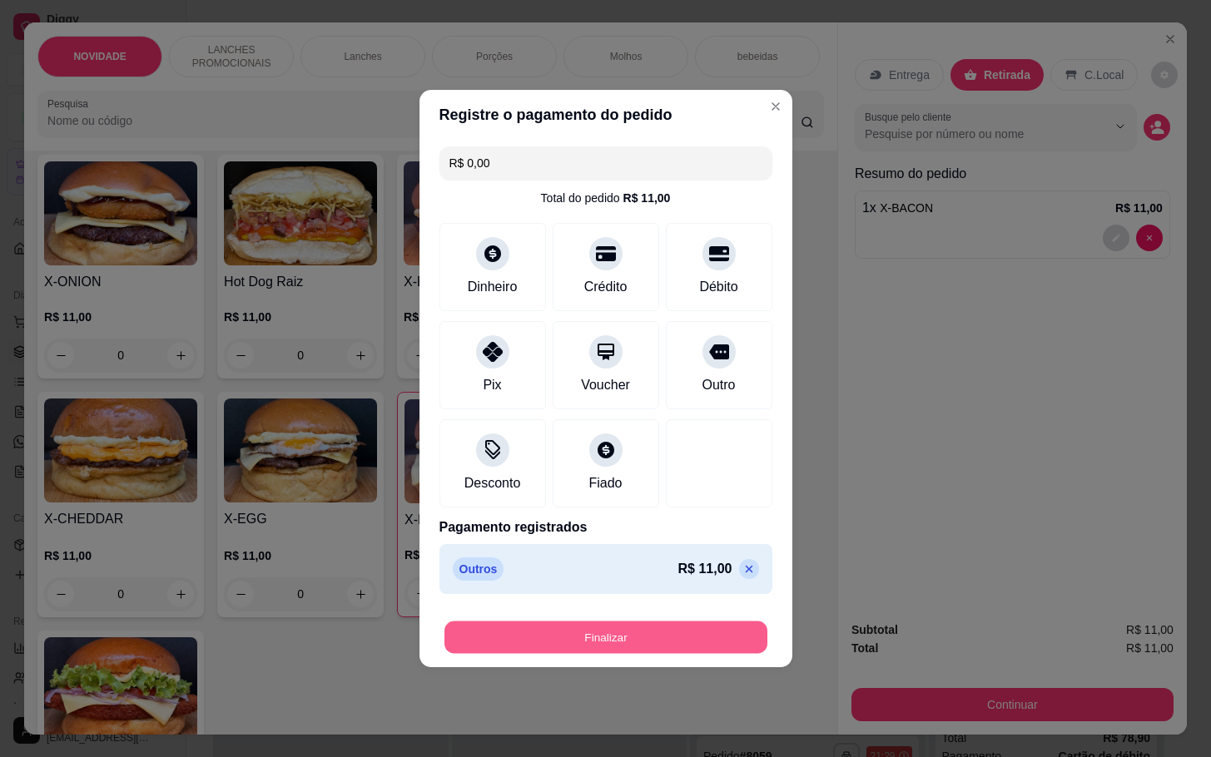
click at [554, 635] on button "Finalizar" at bounding box center [605, 638] width 323 height 32
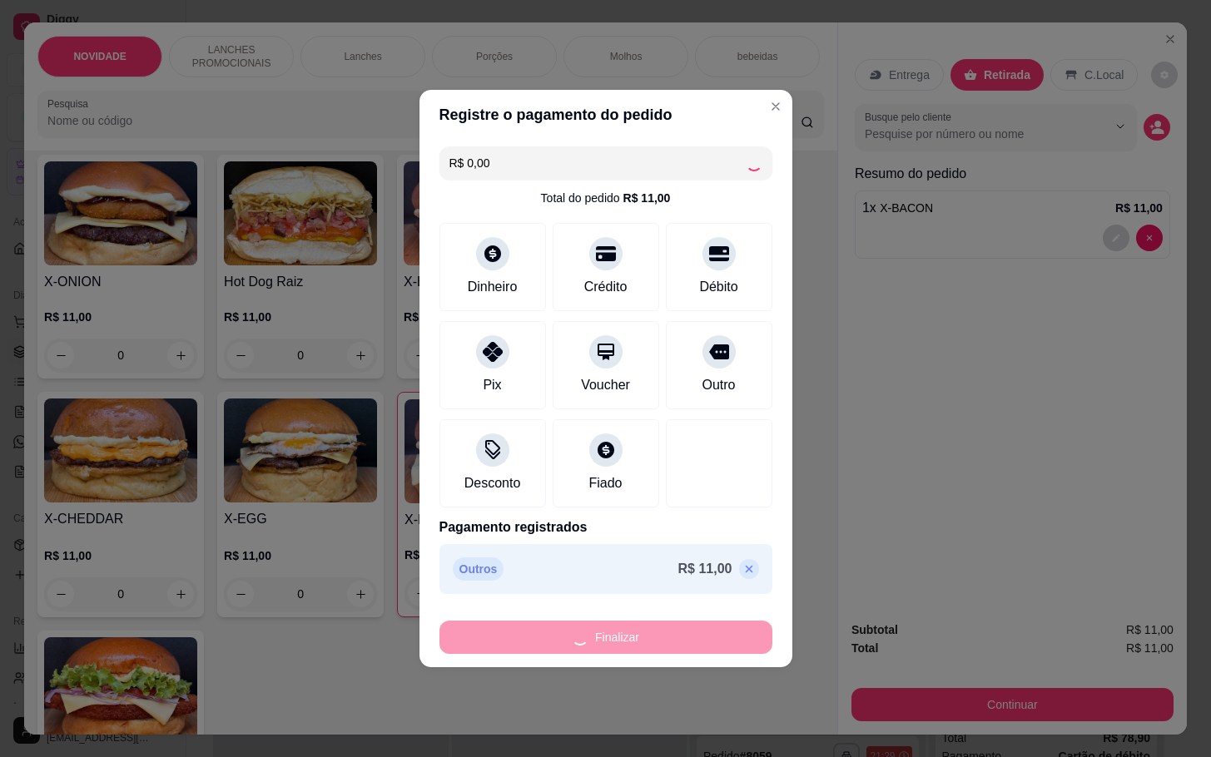
type input "0"
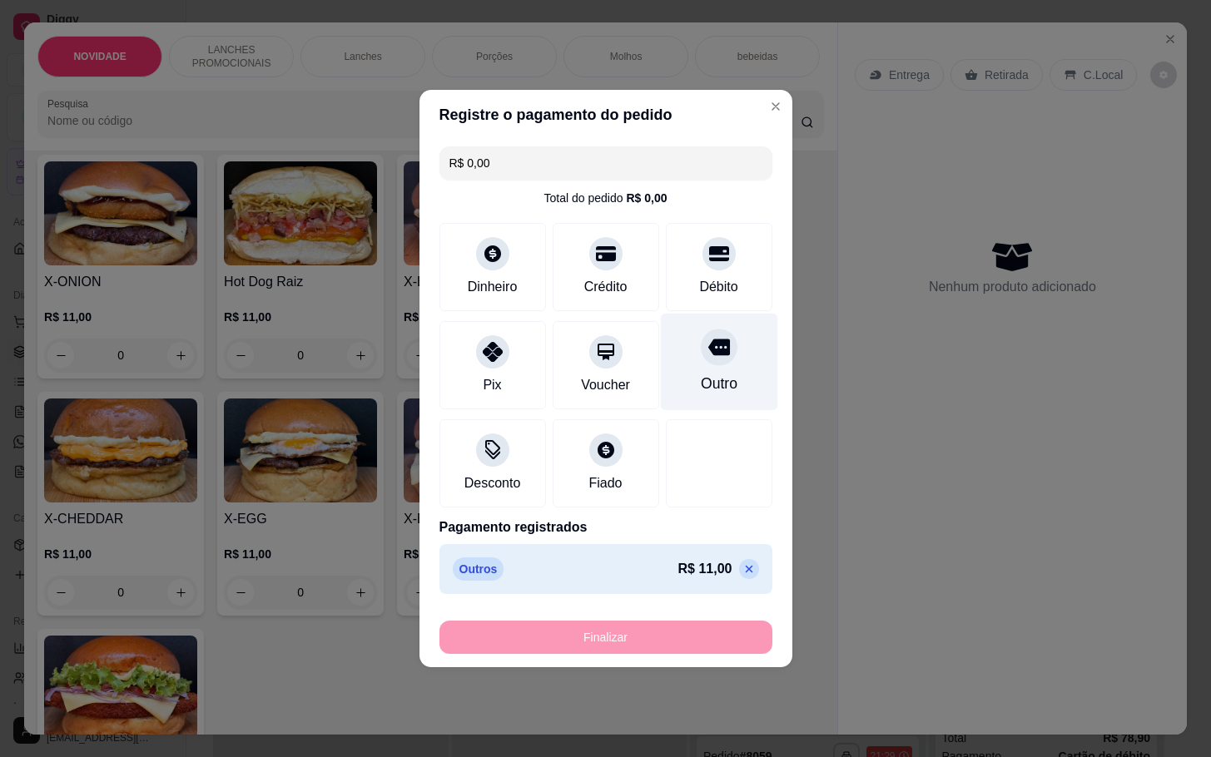
type input "-R$ 11,00"
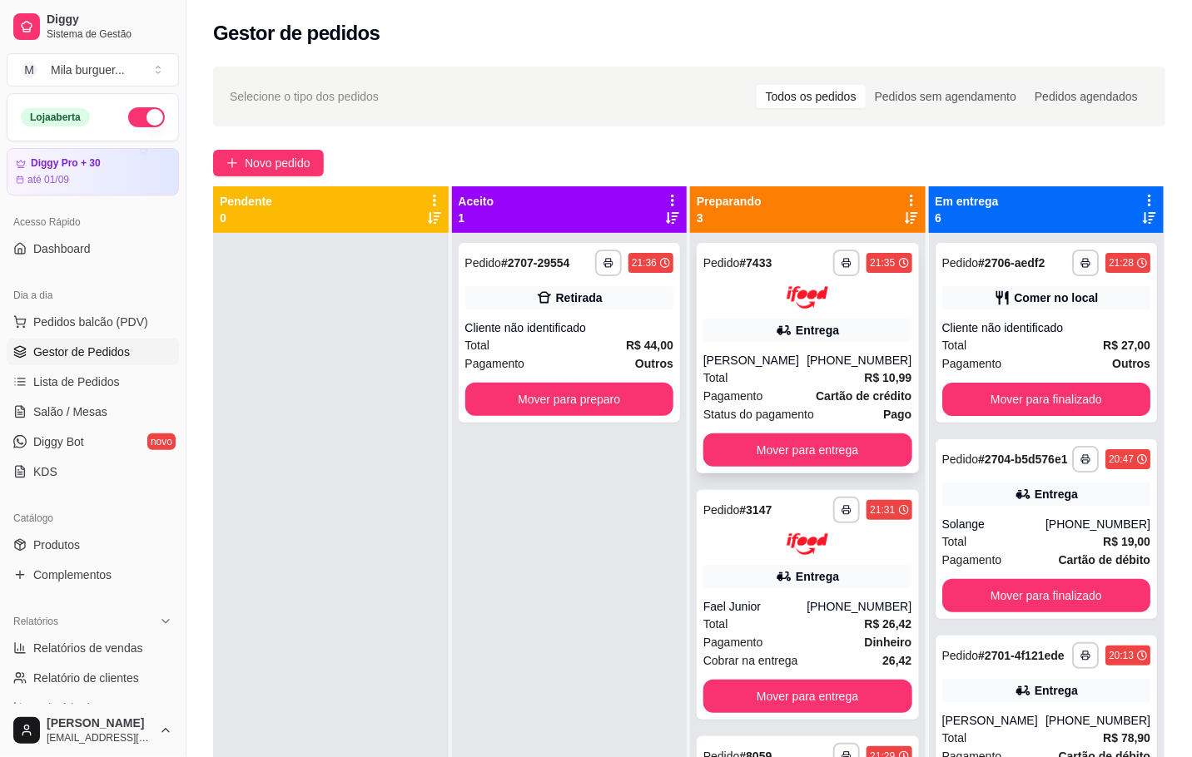
click at [712, 387] on span "Pagamento" at bounding box center [733, 396] width 60 height 18
